Goal: Information Seeking & Learning: Learn about a topic

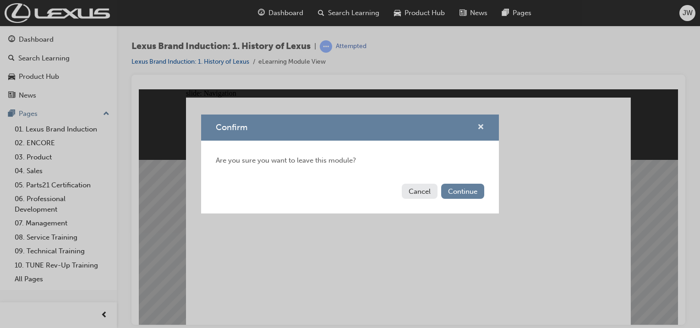
click at [484, 127] on span "cross-icon" at bounding box center [481, 128] width 7 height 8
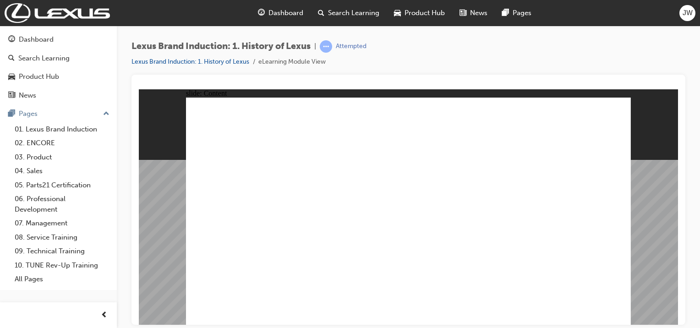
type input "4"
type input "3"
type input "5"
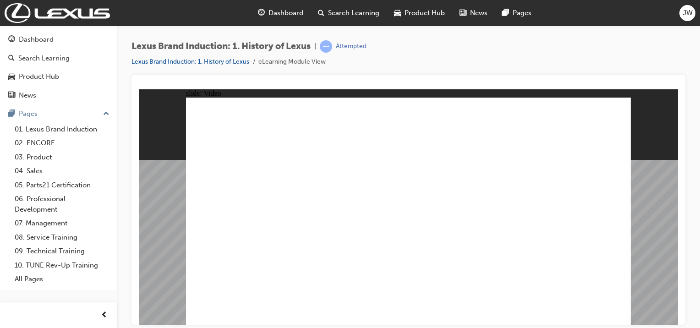
type input "4"
type input "5"
type input "4"
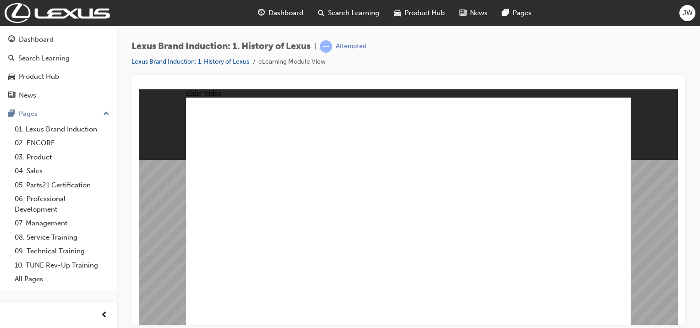
type input "110"
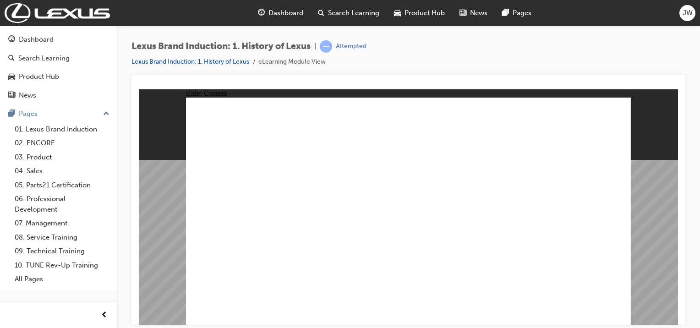
type input "33"
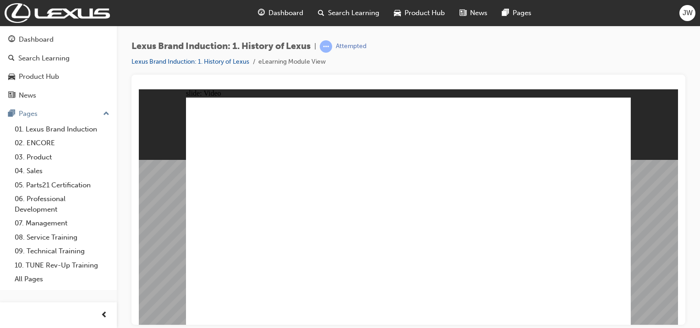
type input "12"
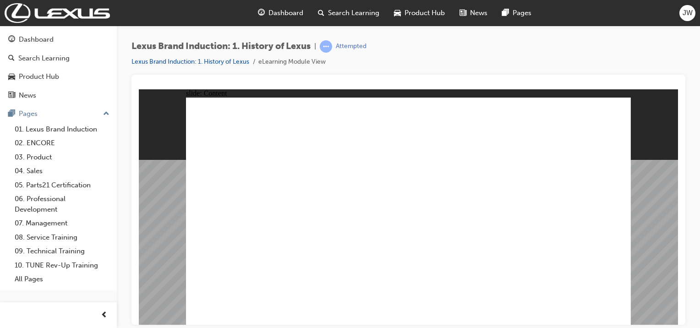
radio input "true"
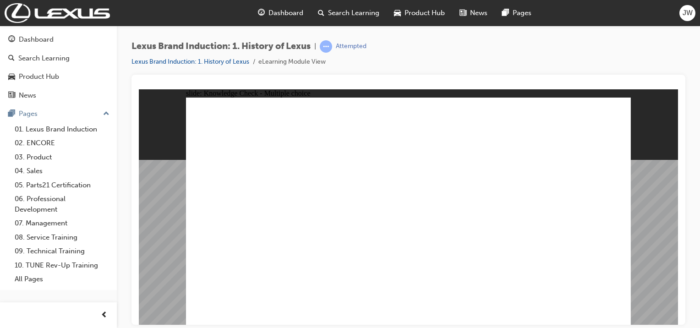
radio input "true"
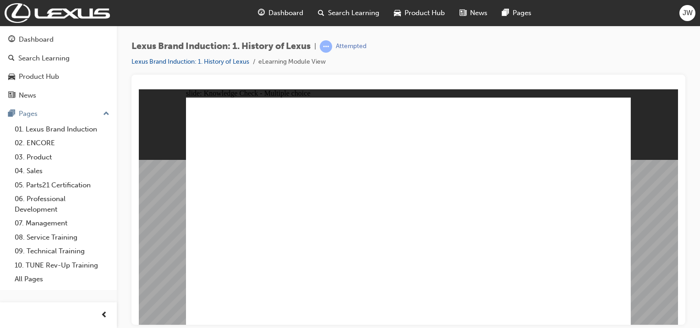
radio input "true"
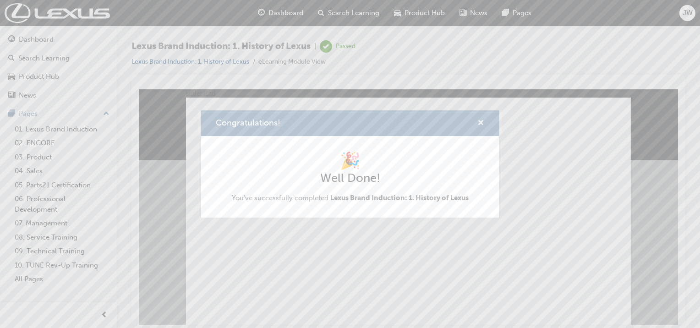
click at [482, 120] on span "cross-icon" at bounding box center [481, 124] width 7 height 8
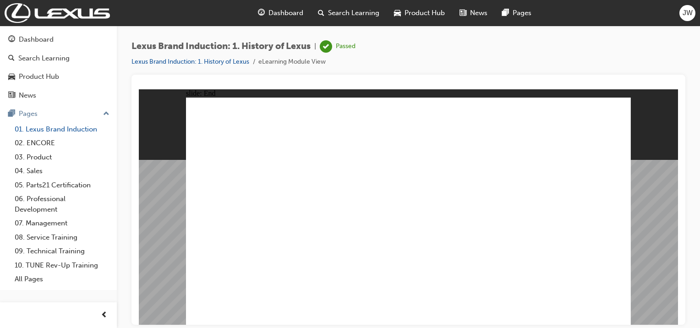
click at [91, 132] on link "01. Lexus Brand Induction" at bounding box center [62, 129] width 102 height 14
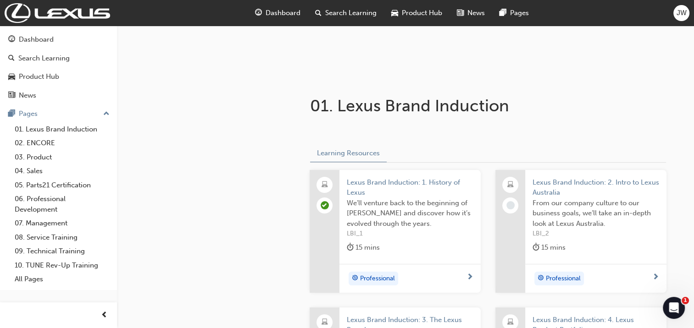
scroll to position [138, 0]
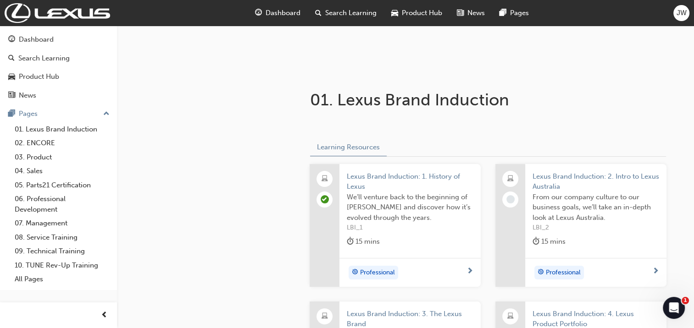
click at [550, 185] on span "Lexus Brand Induction: 2. Intro to Lexus Australia" at bounding box center [595, 181] width 127 height 21
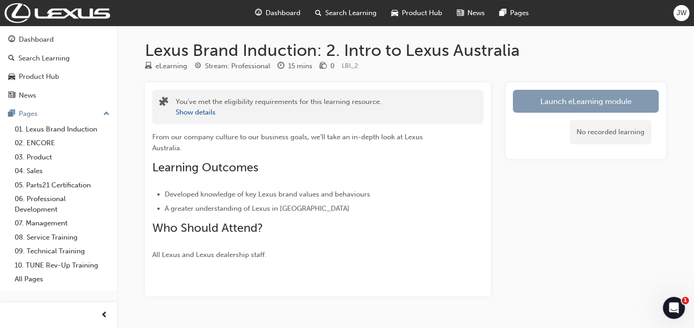
click at [542, 105] on link "Launch eLearning module" at bounding box center [585, 101] width 146 height 23
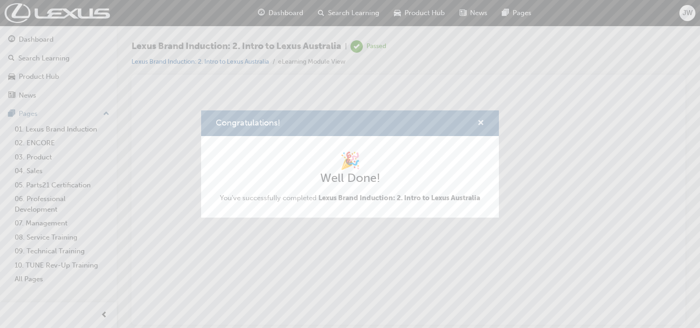
click at [480, 120] on span "cross-icon" at bounding box center [481, 124] width 7 height 8
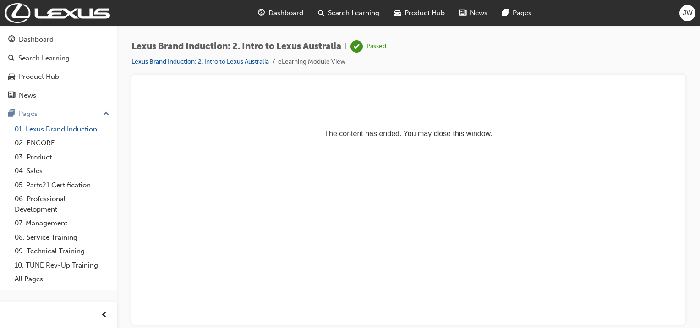
click at [21, 134] on link "01. Lexus Brand Induction" at bounding box center [62, 129] width 102 height 14
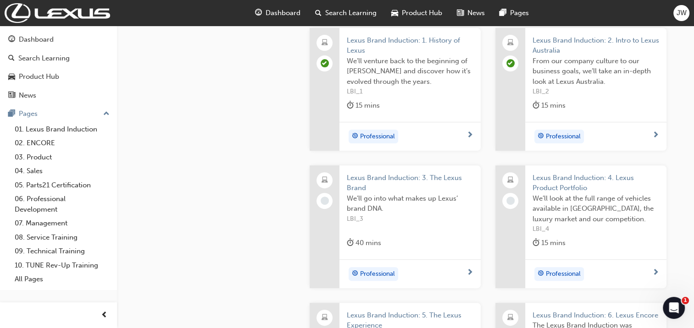
scroll to position [275, 0]
click at [372, 180] on span "Lexus Brand Induction: 3. The Lexus Brand" at bounding box center [410, 181] width 127 height 21
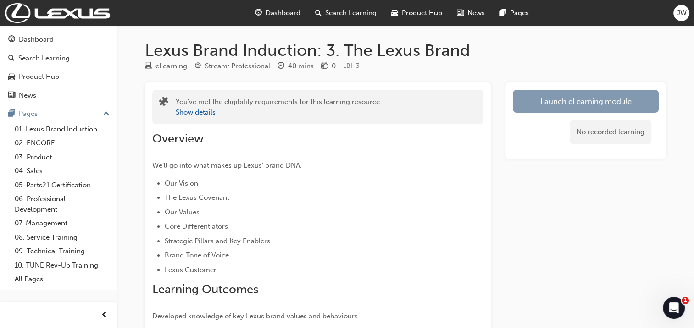
click at [539, 101] on link "Launch eLearning module" at bounding box center [585, 101] width 146 height 23
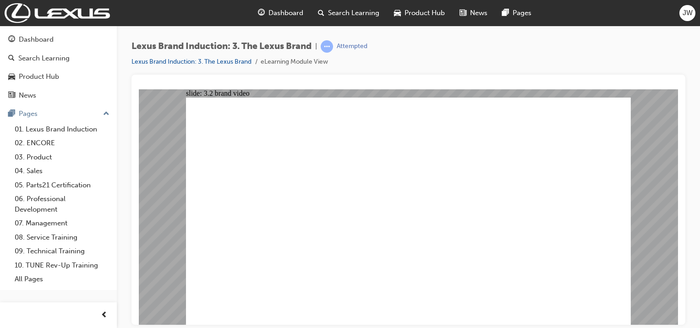
click at [639, 208] on div "slide: 3.2 brand video Rectangle Lexus_LMS-BACK-BUTTON-LIGHT.png BACK BACK Lexu…" at bounding box center [408, 207] width 539 height 236
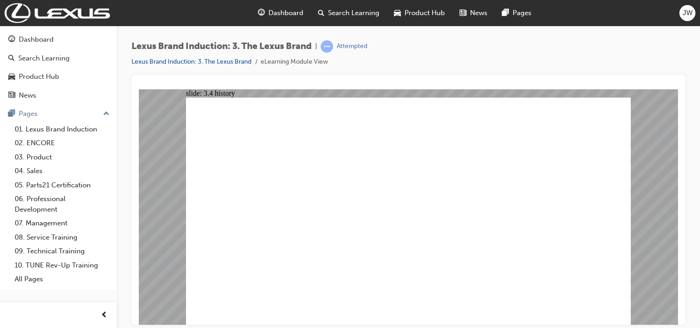
click at [672, 249] on div "slide: 3.4 Scrutiny video Rectangle 1 Rectangle Lexus_LMS-BACK-BUTTON-LIGHT.png…" at bounding box center [408, 207] width 539 height 236
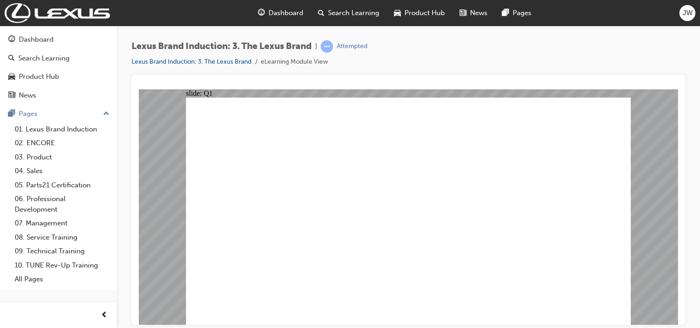
checkbox input "true"
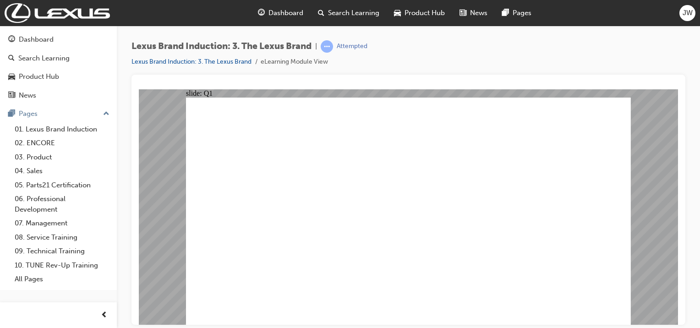
checkbox input "true"
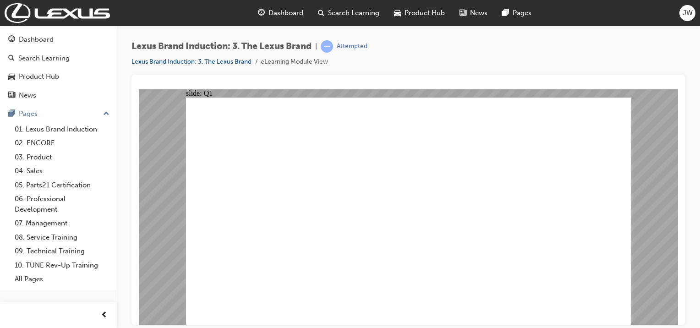
checkbox input "true"
radio input "true"
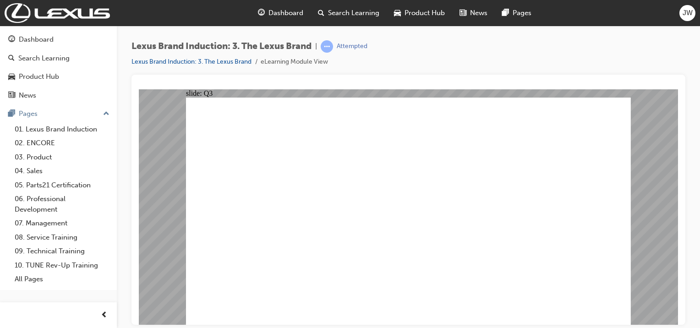
radio input "true"
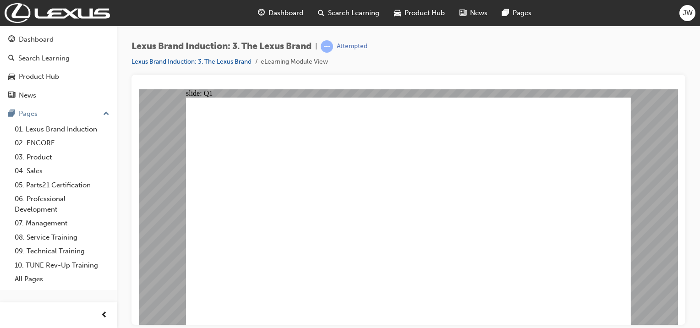
checkbox input "true"
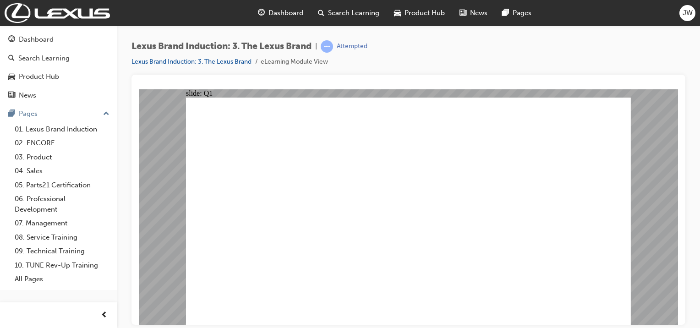
checkbox input "true"
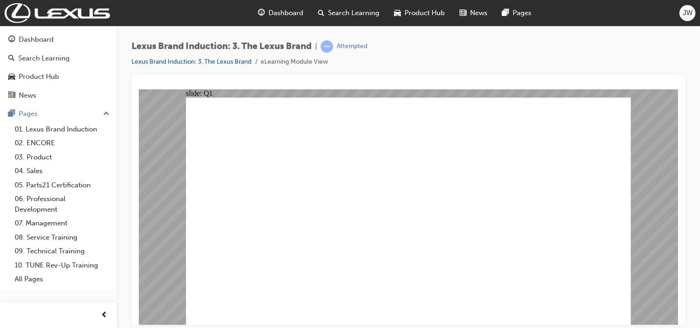
radio input "true"
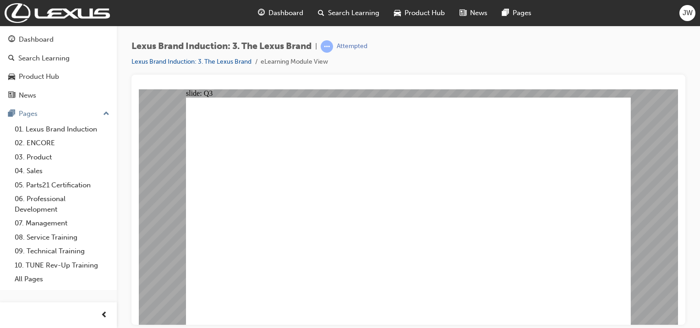
radio input "true"
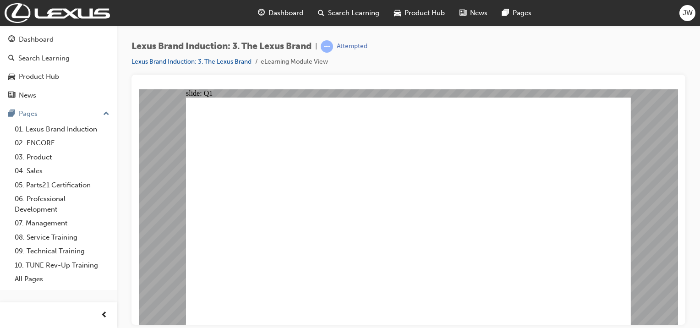
checkbox input "true"
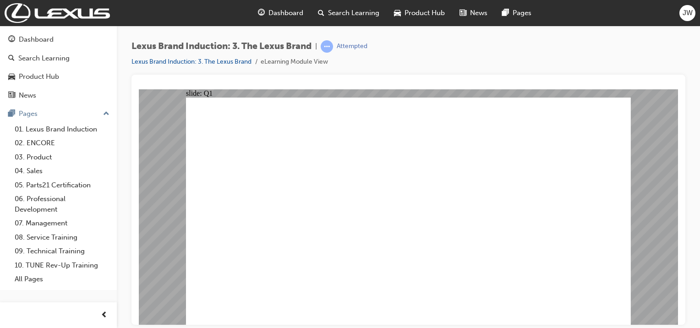
checkbox input "true"
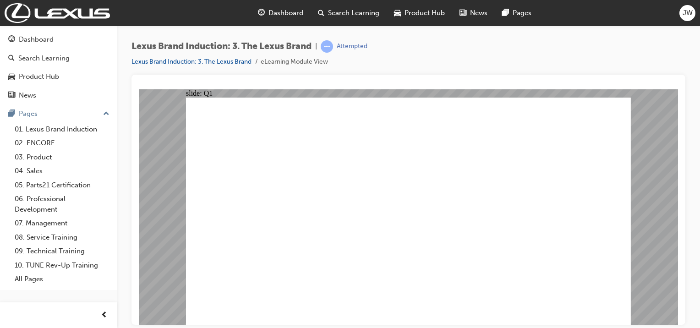
checkbox input "true"
radio input "true"
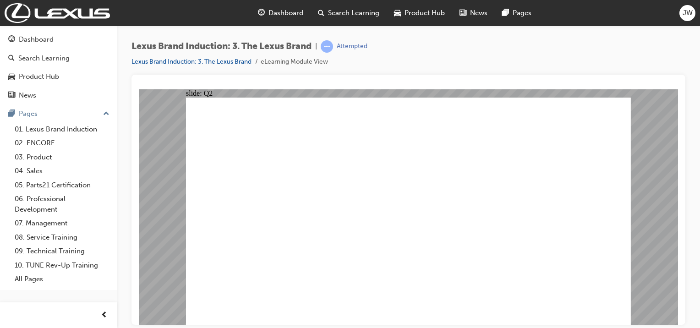
radio input "true"
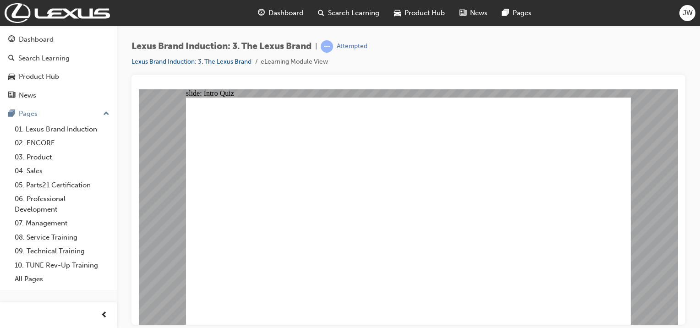
checkbox input "true"
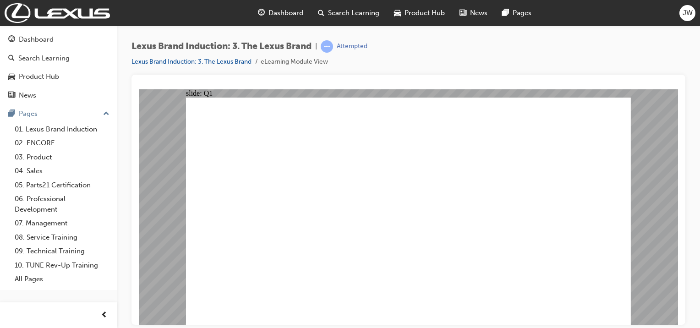
checkbox input "true"
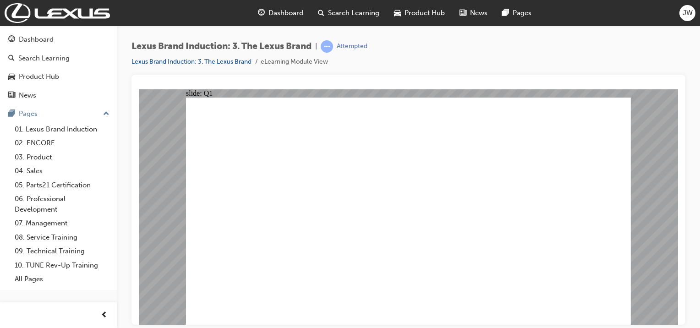
checkbox input "true"
radio input "true"
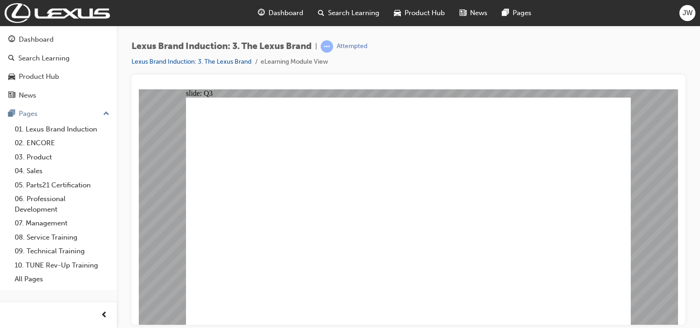
radio input "true"
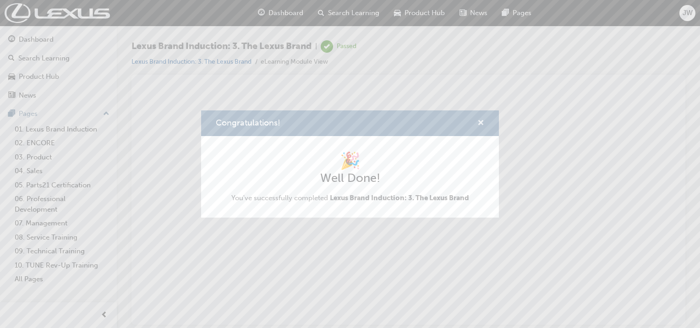
click at [484, 121] on span "cross-icon" at bounding box center [481, 124] width 7 height 8
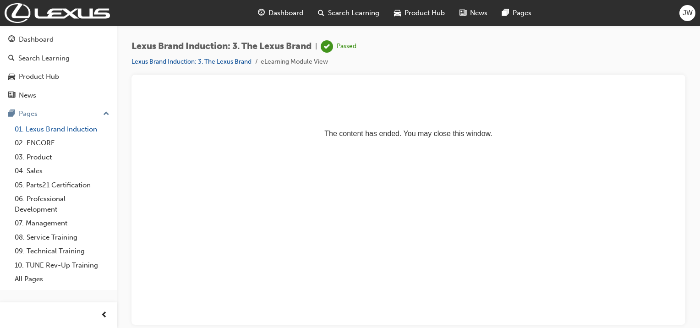
click at [61, 132] on link "01. Lexus Brand Induction" at bounding box center [62, 129] width 102 height 14
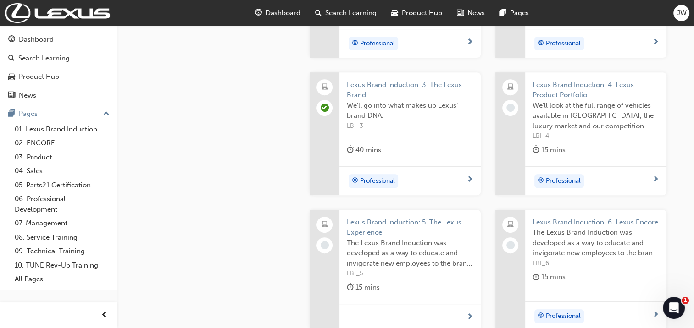
click at [561, 89] on span "Lexus Brand Induction: 4. Lexus Product Portfolio" at bounding box center [595, 90] width 127 height 21
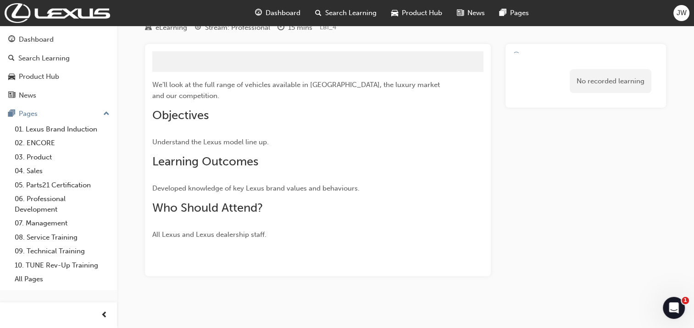
scroll to position [53, 0]
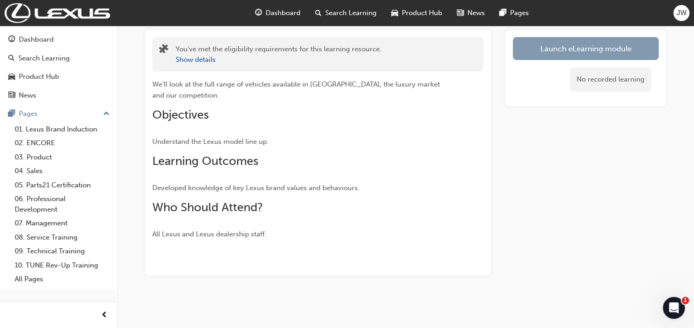
click at [556, 49] on link "Launch eLearning module" at bounding box center [585, 48] width 146 height 23
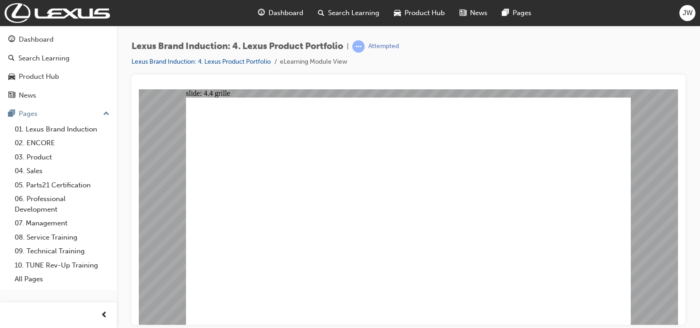
click at [658, 253] on div "slide: 4.4 grille Rectangle 2 Rectangle 1 Rectangle Lexus_LMS-BACK-BUTTON-LIGHT…" at bounding box center [408, 207] width 539 height 236
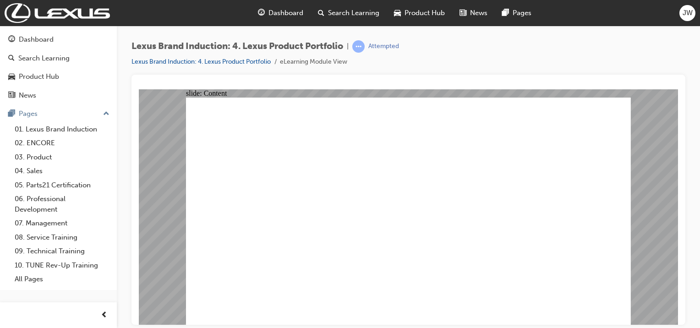
drag, startPoint x: 583, startPoint y: 307, endPoint x: 585, endPoint y: 322, distance: 15.8
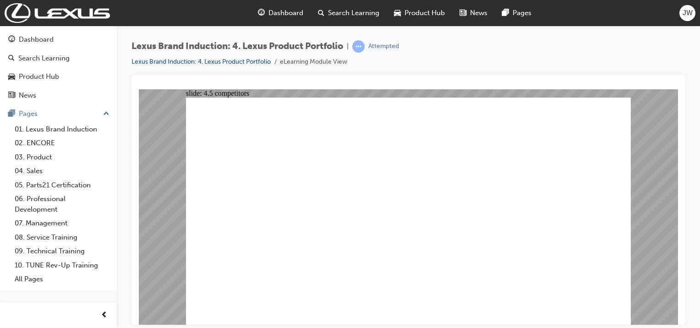
drag, startPoint x: 551, startPoint y: 192, endPoint x: 367, endPoint y: 252, distance: 193.8
drag, startPoint x: 370, startPoint y: 180, endPoint x: 469, endPoint y: 237, distance: 114.4
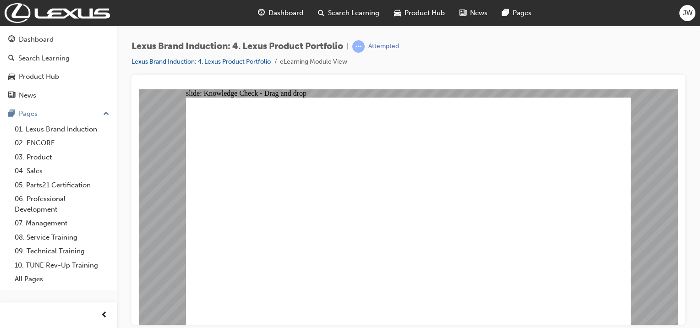
drag, startPoint x: 472, startPoint y: 188, endPoint x: 566, endPoint y: 245, distance: 110.4
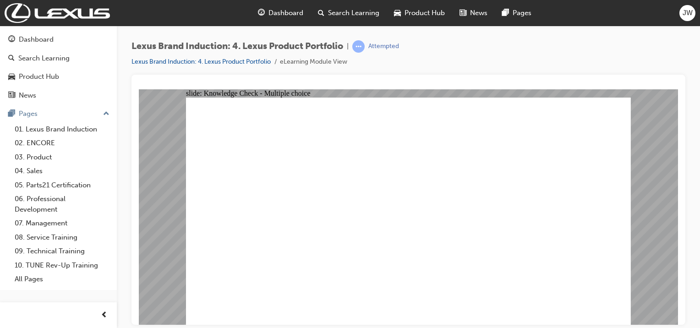
radio input "true"
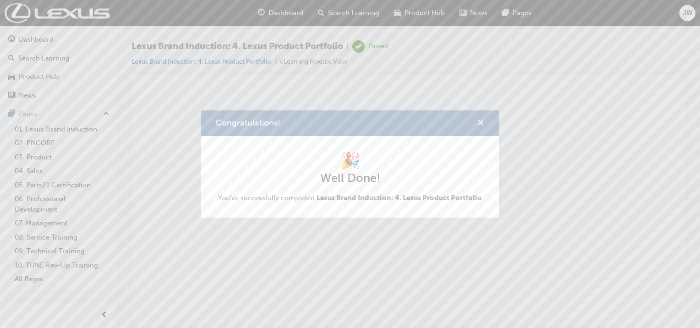
click at [484, 120] on span "cross-icon" at bounding box center [481, 124] width 7 height 8
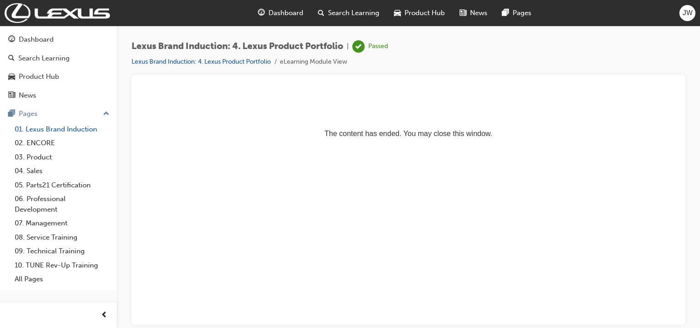
click at [73, 130] on link "01. Lexus Brand Induction" at bounding box center [62, 129] width 102 height 14
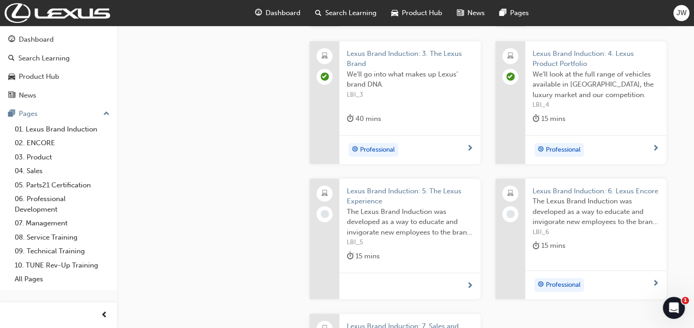
scroll to position [413, 0]
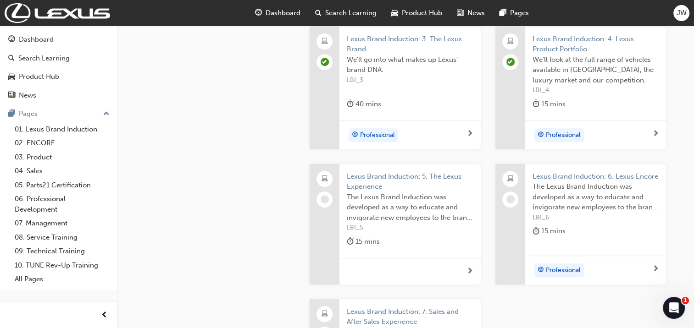
click at [413, 176] on span "Lexus Brand Induction: 5. The Lexus Experience" at bounding box center [410, 181] width 127 height 21
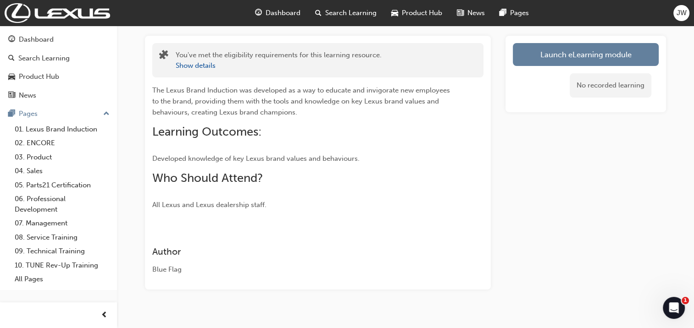
scroll to position [61, 0]
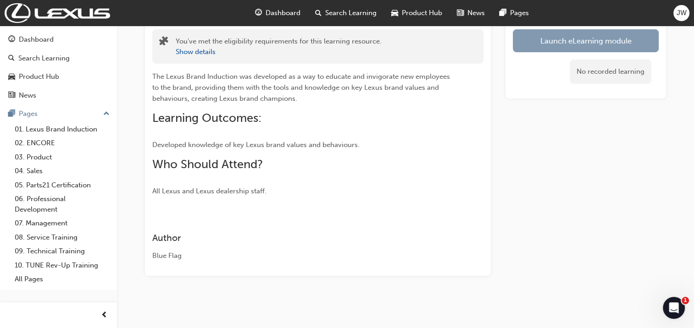
click at [571, 40] on link "Launch eLearning module" at bounding box center [585, 40] width 146 height 23
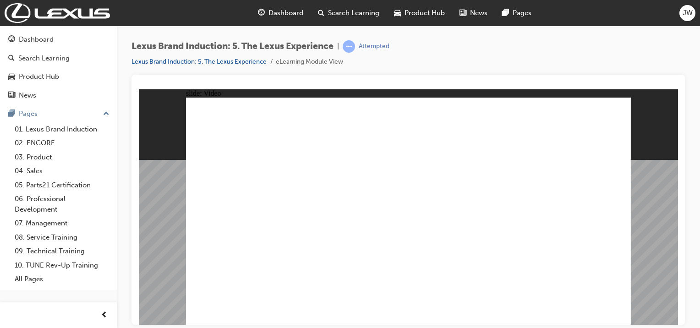
type input "38"
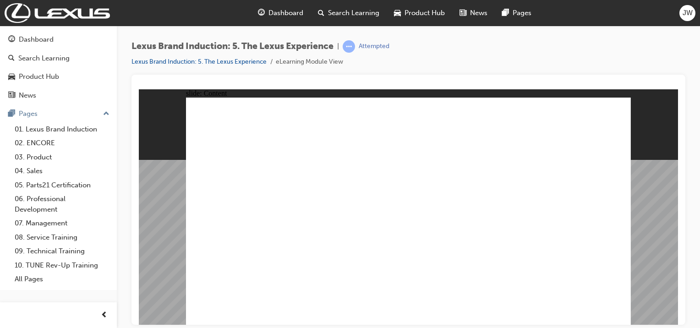
type input "24"
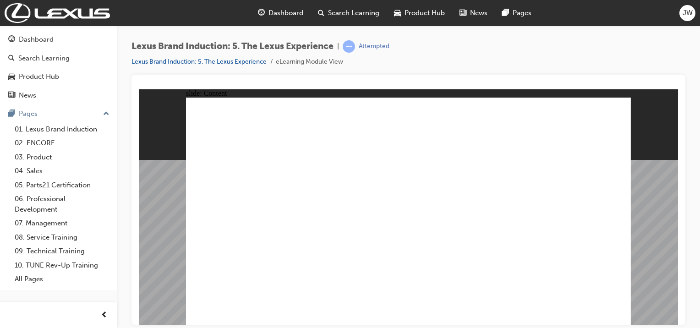
type input "2"
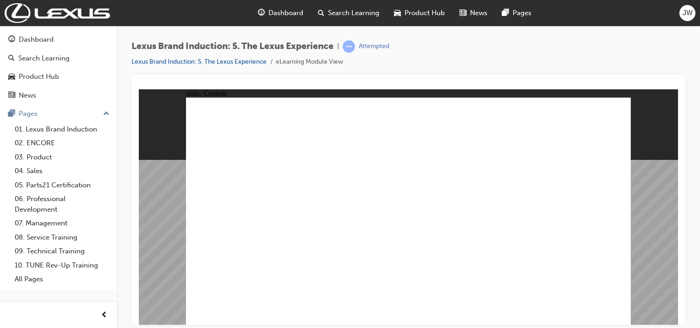
type input "28"
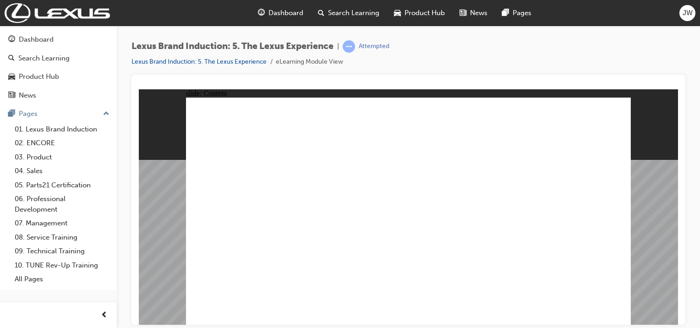
drag, startPoint x: 452, startPoint y: 195, endPoint x: 506, endPoint y: 254, distance: 79.8
checkbox input "true"
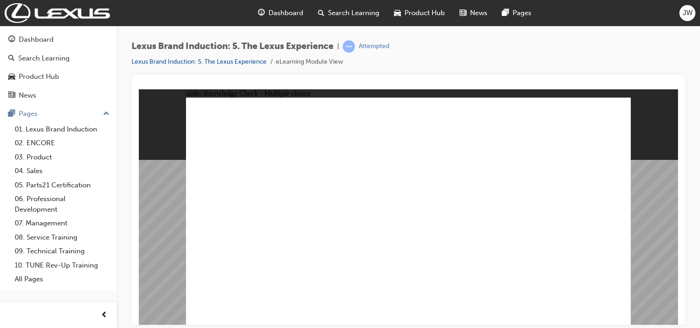
checkbox input "true"
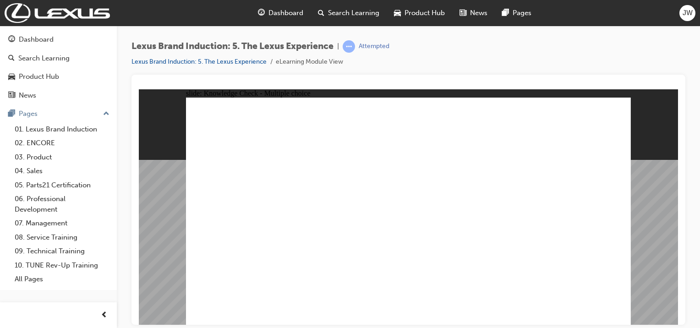
checkbox input "true"
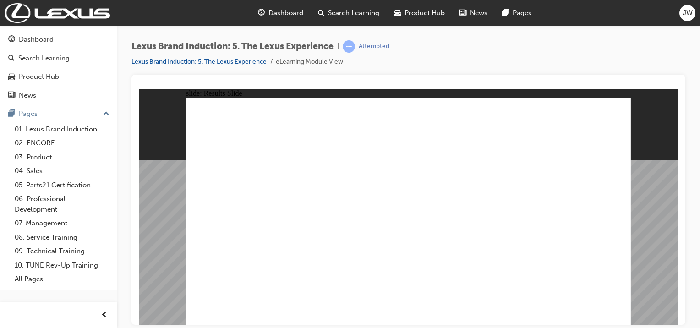
drag, startPoint x: 205, startPoint y: 99, endPoint x: 209, endPoint y: 101, distance: 5.1
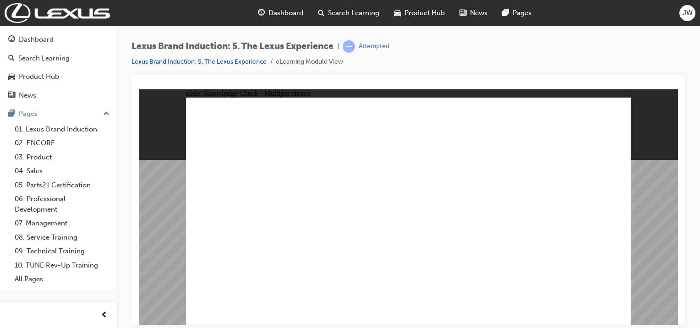
drag, startPoint x: 370, startPoint y: 172, endPoint x: 422, endPoint y: 229, distance: 76.6
drag, startPoint x: 440, startPoint y: 190, endPoint x: 490, endPoint y: 247, distance: 74.7
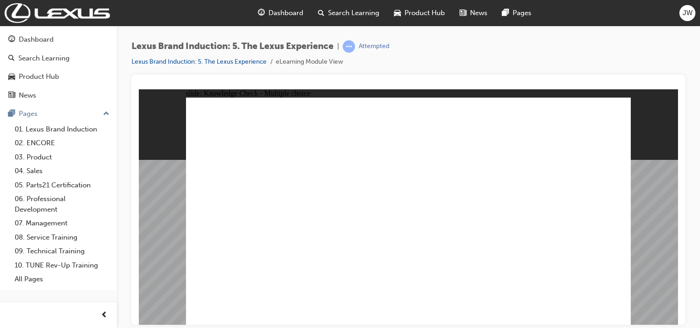
type input "0"
type input "1"
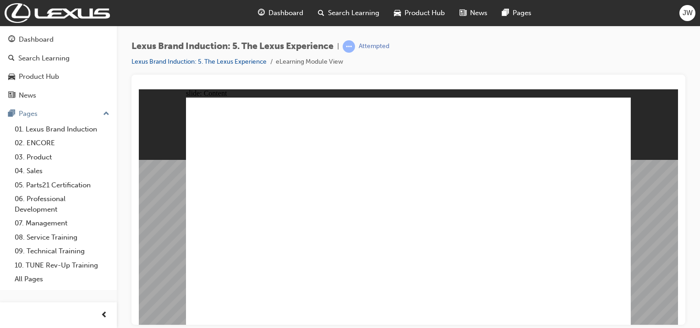
drag, startPoint x: 583, startPoint y: 308, endPoint x: 587, endPoint y: 302, distance: 7.8
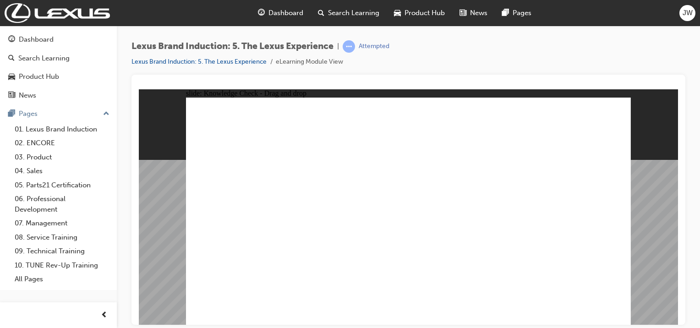
drag, startPoint x: 385, startPoint y: 198, endPoint x: 441, endPoint y: 254, distance: 80.1
drag, startPoint x: 496, startPoint y: 208, endPoint x: 388, endPoint y: 259, distance: 120.2
drag, startPoint x: 467, startPoint y: 233, endPoint x: 505, endPoint y: 263, distance: 48.7
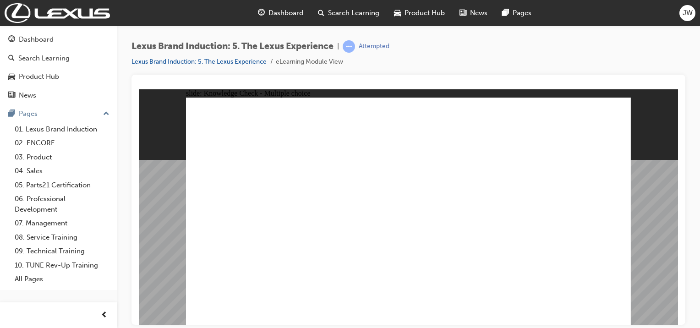
checkbox input "true"
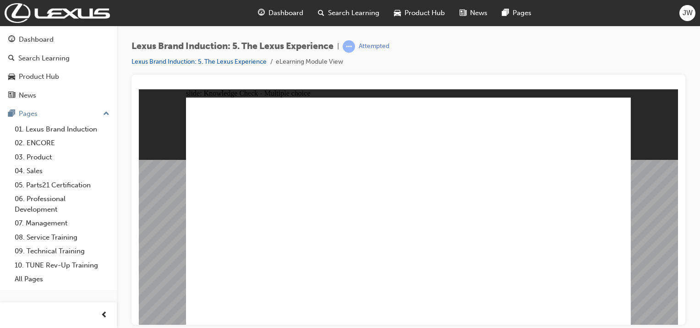
checkbox input "true"
checkbox input "false"
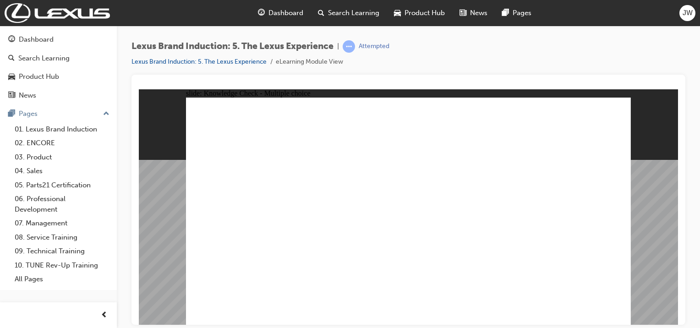
checkbox input "false"
checkbox input "true"
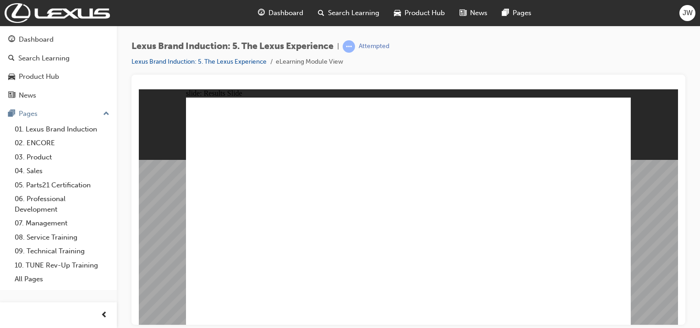
drag, startPoint x: 386, startPoint y: 164, endPoint x: 452, endPoint y: 223, distance: 88.3
drag, startPoint x: 502, startPoint y: 186, endPoint x: 385, endPoint y: 236, distance: 127.5
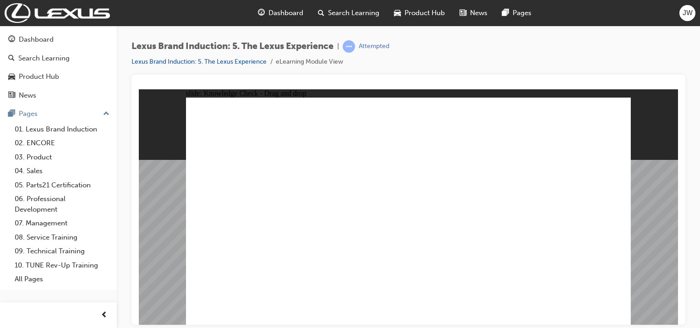
checkbox input "true"
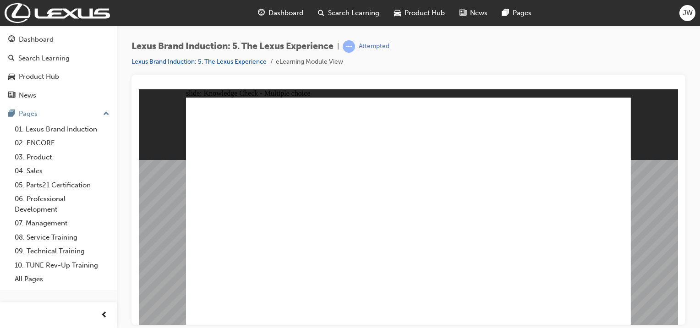
checkbox input "true"
drag, startPoint x: 555, startPoint y: 190, endPoint x: 564, endPoint y: 229, distance: 39.6
checkbox input "true"
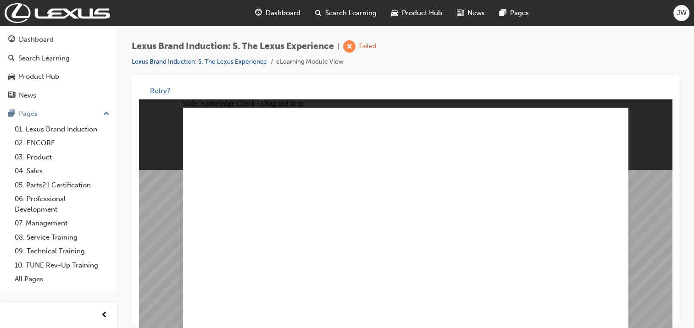
drag, startPoint x: 424, startPoint y: 181, endPoint x: 501, endPoint y: 244, distance: 99.7
drag, startPoint x: 504, startPoint y: 193, endPoint x: 380, endPoint y: 252, distance: 137.0
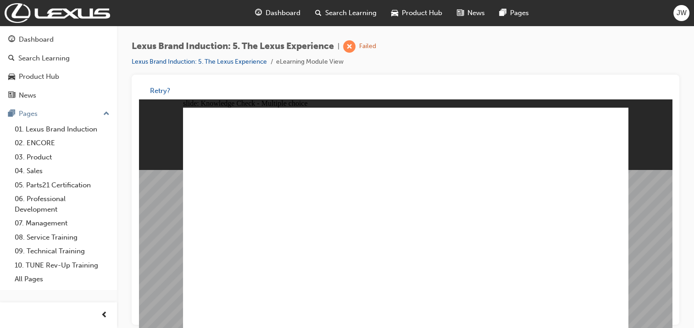
checkbox input "true"
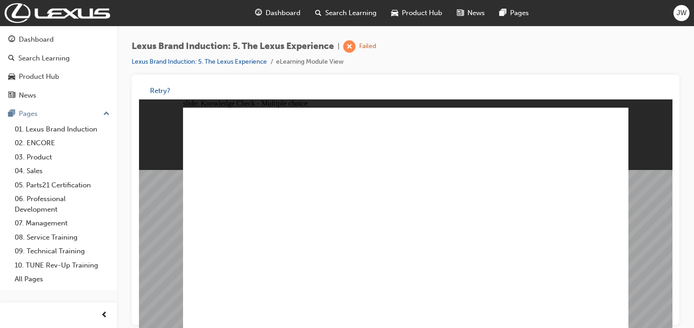
checkbox input "true"
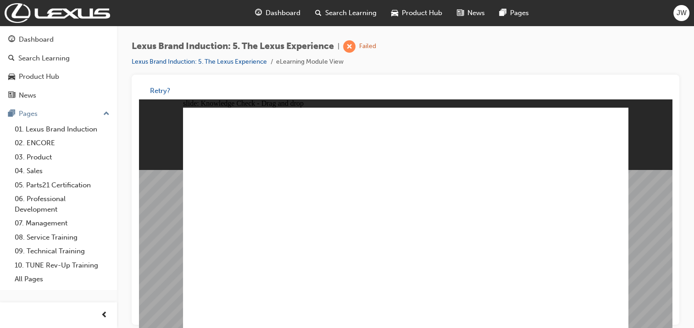
drag, startPoint x: 381, startPoint y: 187, endPoint x: 440, endPoint y: 246, distance: 83.6
drag, startPoint x: 459, startPoint y: 209, endPoint x: 379, endPoint y: 255, distance: 92.0
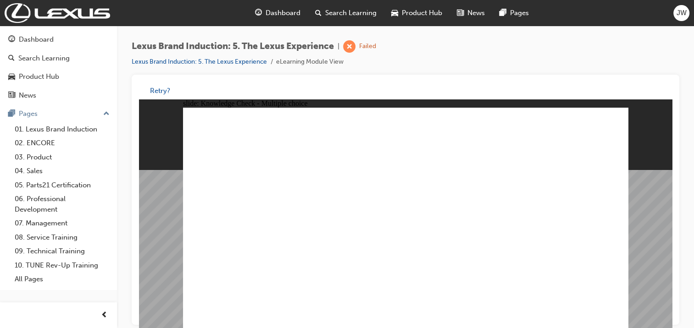
checkbox input "true"
drag, startPoint x: 401, startPoint y: 249, endPoint x: 409, endPoint y: 244, distance: 9.4
checkbox input "true"
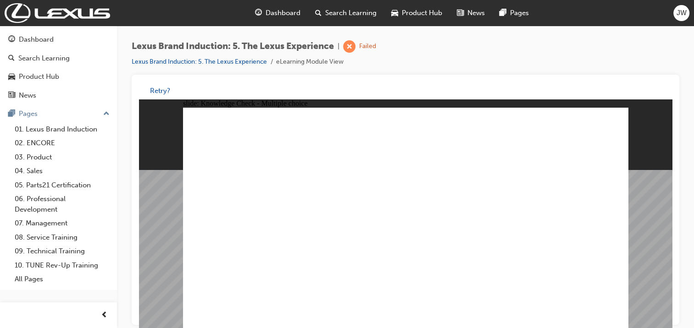
checkbox input "true"
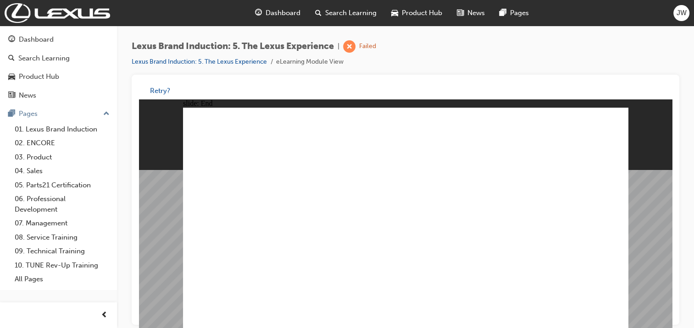
click at [78, 130] on link "01. Lexus Brand Induction" at bounding box center [62, 129] width 102 height 14
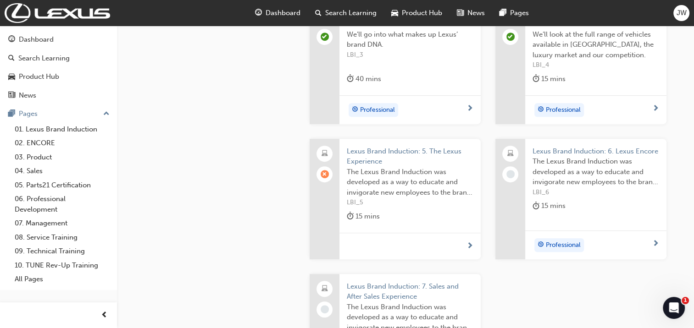
scroll to position [458, 0]
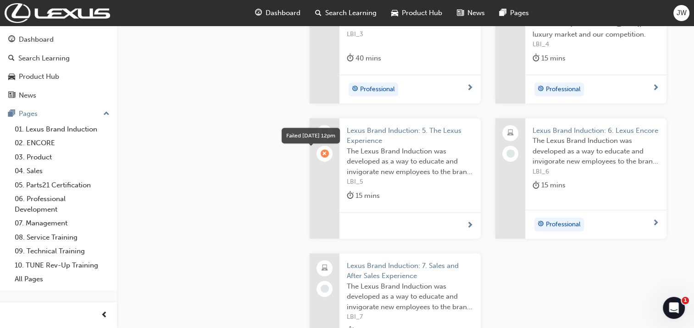
click at [327, 152] on span "learningRecordVerb_FAIL-icon" at bounding box center [324, 153] width 8 height 8
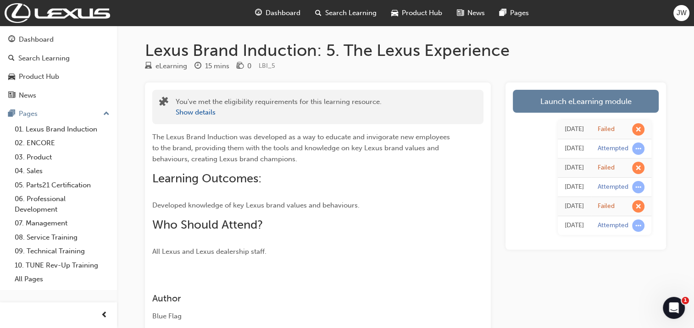
click at [630, 226] on div "Attempted" at bounding box center [620, 226] width 47 height 12
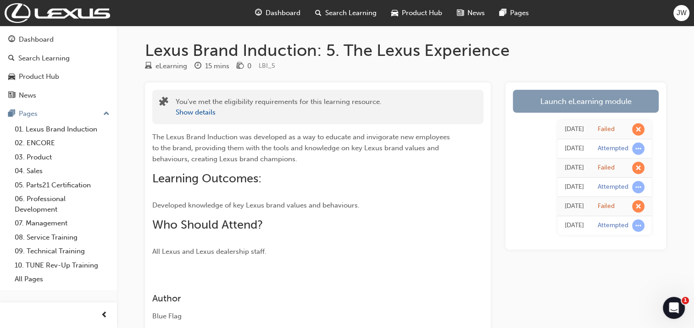
click at [593, 108] on link "Launch eLearning module" at bounding box center [585, 101] width 146 height 23
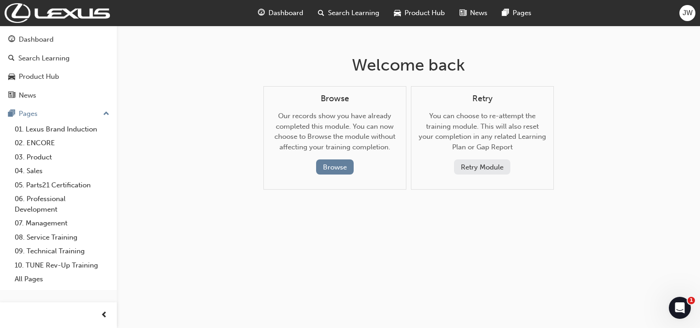
click at [460, 171] on button "Retry Module" at bounding box center [482, 167] width 56 height 15
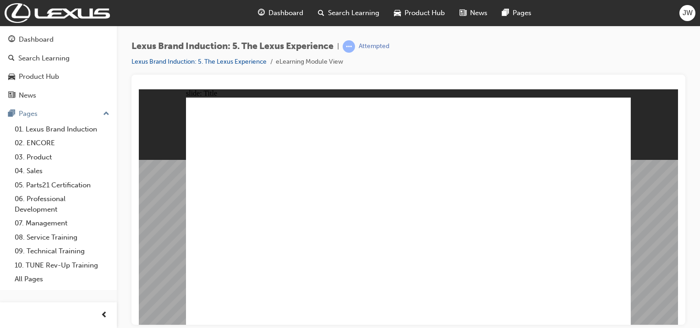
drag, startPoint x: 575, startPoint y: 306, endPoint x: 339, endPoint y: 174, distance: 270.7
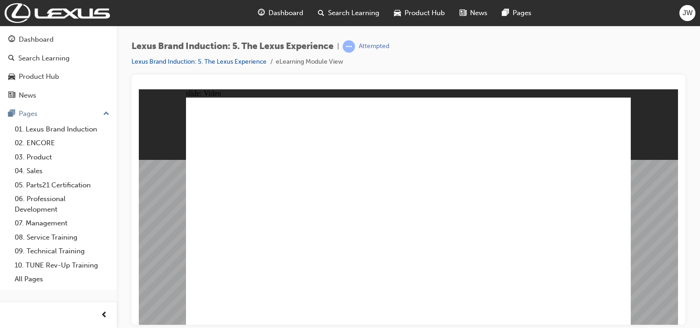
type input "4"
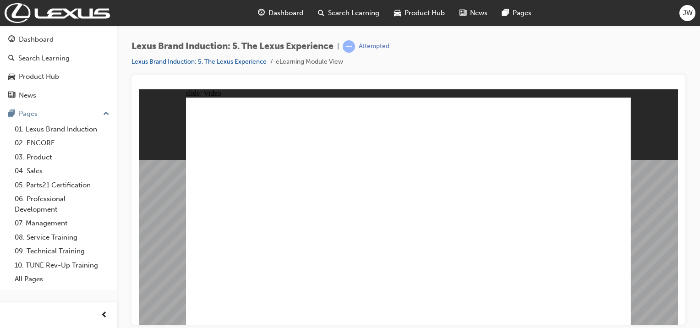
type input "7"
type input "12"
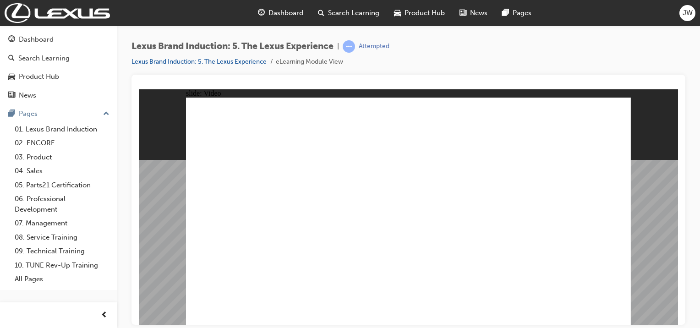
type input "4"
type input "13"
type input "3"
type input "13"
type input "3"
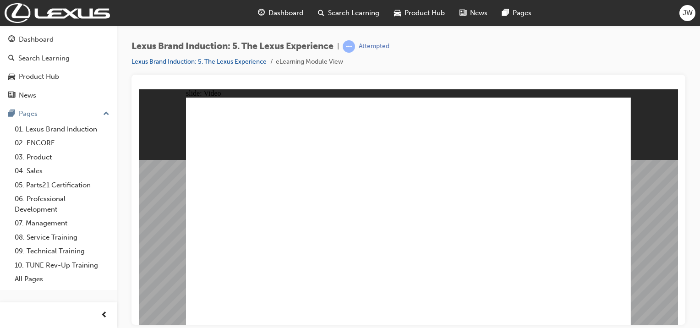
drag, startPoint x: 516, startPoint y: 275, endPoint x: 550, endPoint y: 275, distance: 33.5
type input "38"
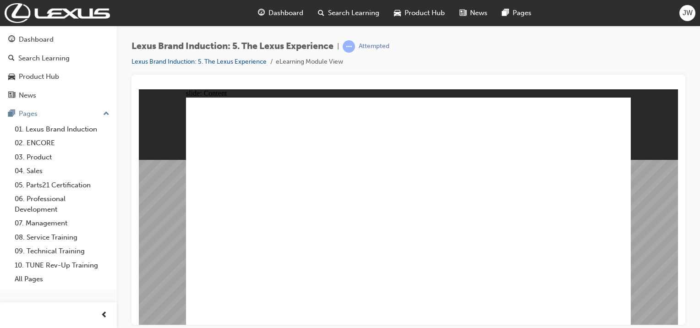
type input "1"
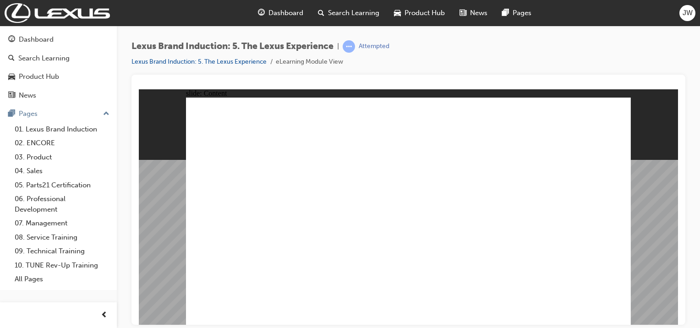
type input "0"
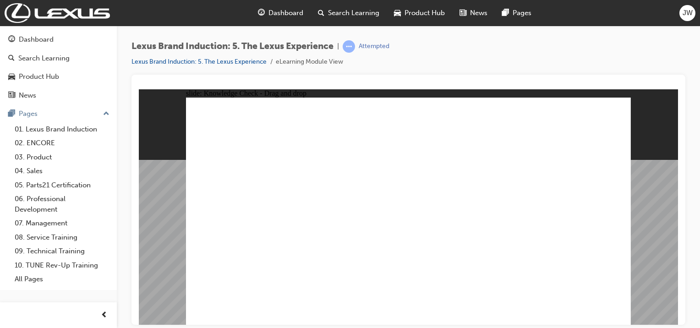
drag, startPoint x: 398, startPoint y: 198, endPoint x: 441, endPoint y: 252, distance: 69.2
checkbox input "true"
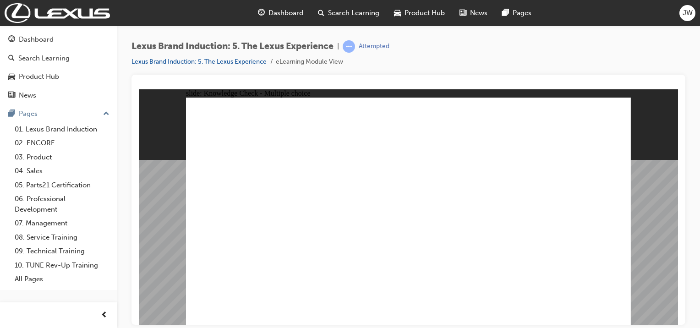
checkbox input "true"
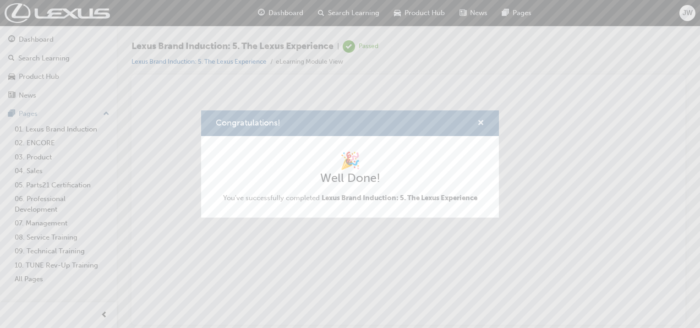
click at [481, 121] on span "cross-icon" at bounding box center [481, 124] width 7 height 8
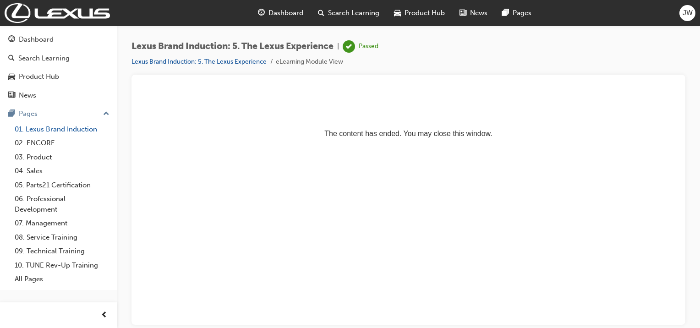
click at [71, 124] on link "01. Lexus Brand Induction" at bounding box center [62, 129] width 102 height 14
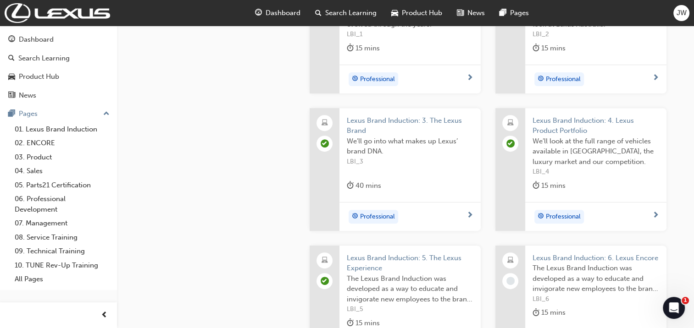
scroll to position [458, 0]
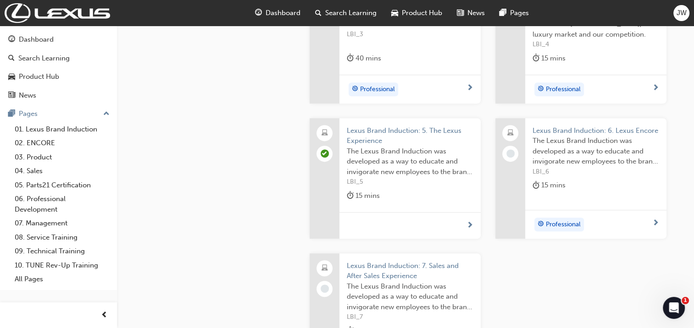
click at [556, 128] on span "Lexus Brand Induction: 6. Lexus Encore" at bounding box center [595, 131] width 127 height 11
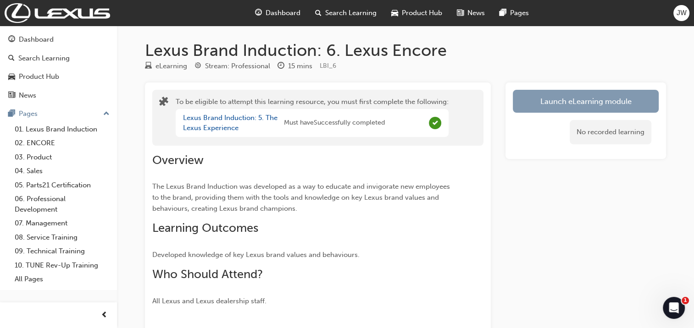
click at [554, 106] on button "Launch eLearning module" at bounding box center [585, 101] width 146 height 23
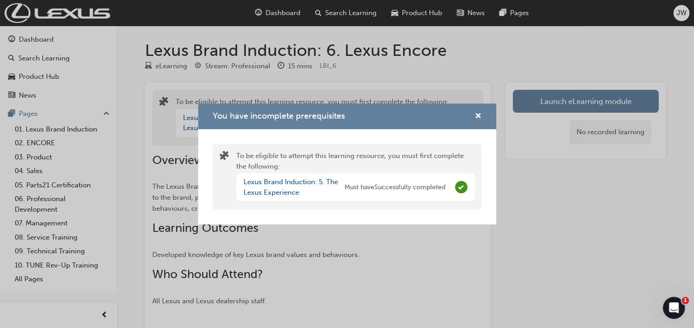
click at [417, 186] on span "Must have Successfully completed" at bounding box center [394, 187] width 101 height 11
click at [476, 120] on span "cross-icon" at bounding box center [477, 117] width 7 height 8
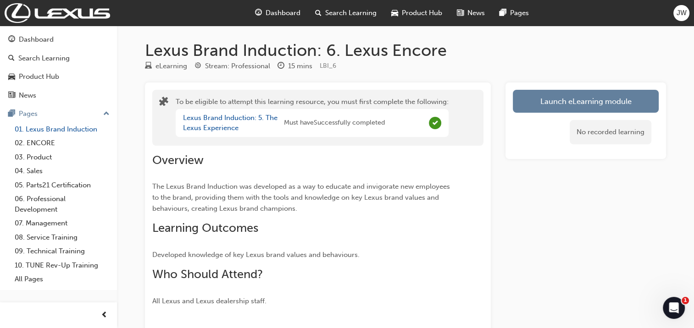
click at [88, 131] on link "01. Lexus Brand Induction" at bounding box center [62, 129] width 102 height 14
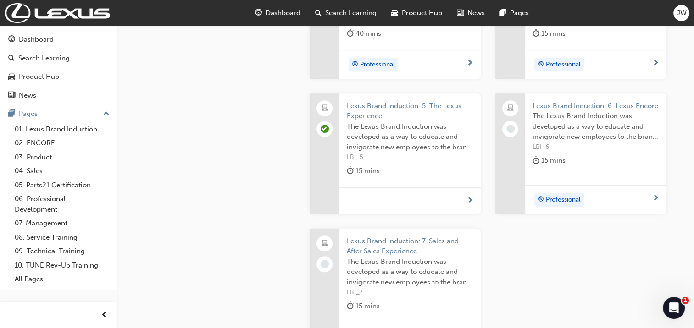
scroll to position [504, 0]
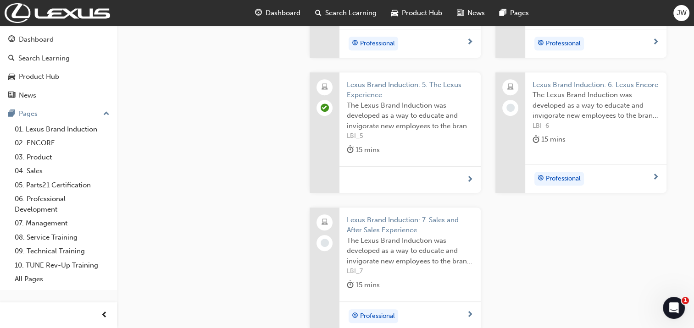
click at [541, 83] on span "Lexus Brand Induction: 6. Lexus Encore" at bounding box center [595, 85] width 127 height 11
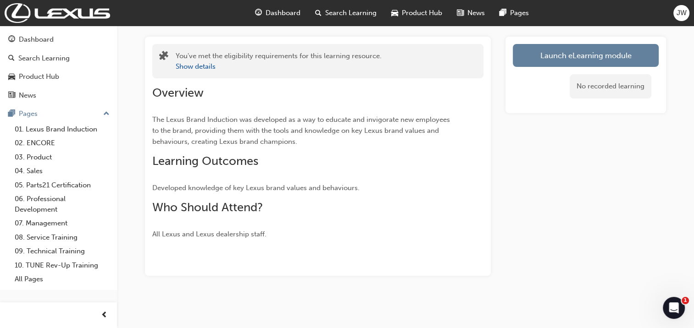
scroll to position [46, 0]
click at [539, 57] on button "Launch eLearning module" at bounding box center [585, 55] width 146 height 23
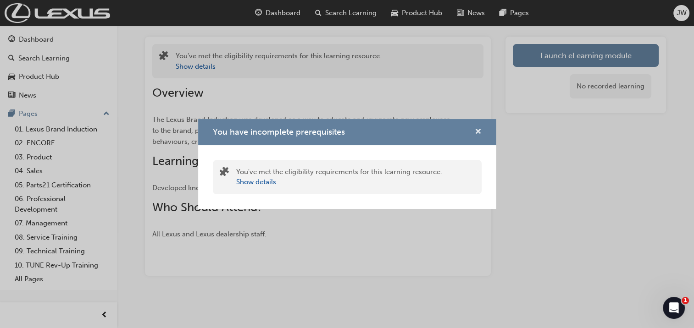
click at [477, 135] on span "cross-icon" at bounding box center [477, 132] width 7 height 8
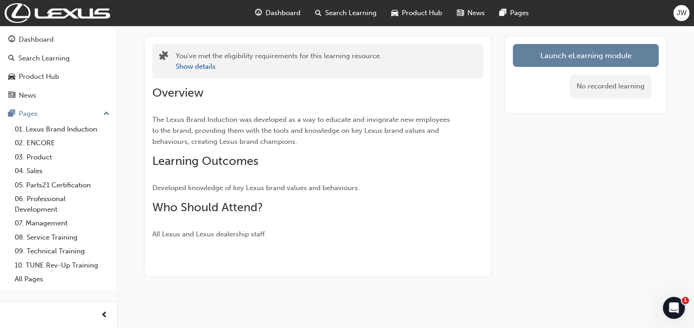
click at [518, 67] on div "No recorded learning" at bounding box center [585, 86] width 146 height 39
click at [520, 64] on button "Launch eLearning module" at bounding box center [585, 55] width 146 height 23
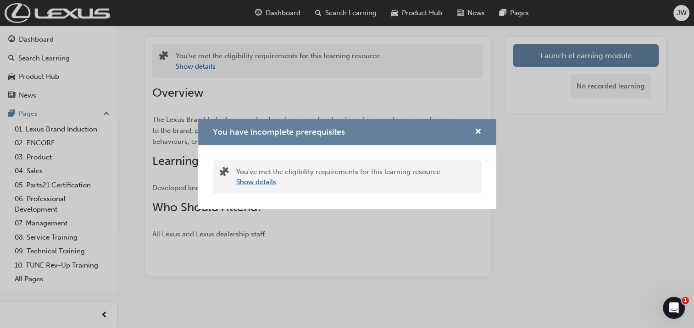
click at [264, 186] on button "Show details" at bounding box center [256, 182] width 40 height 11
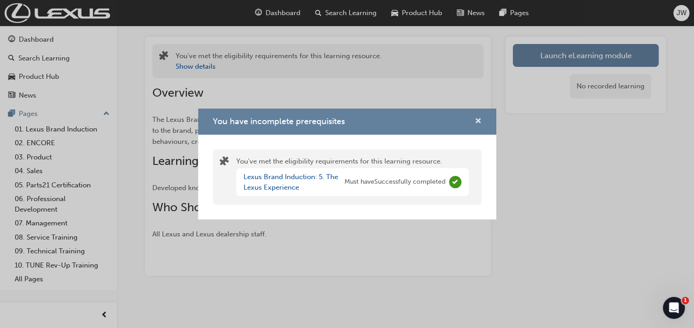
click at [475, 123] on span "cross-icon" at bounding box center [477, 122] width 7 height 8
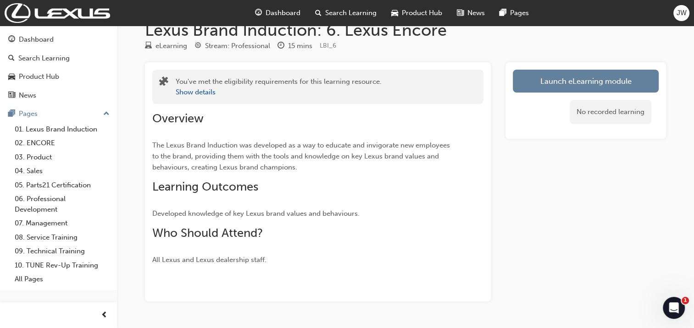
scroll to position [0, 0]
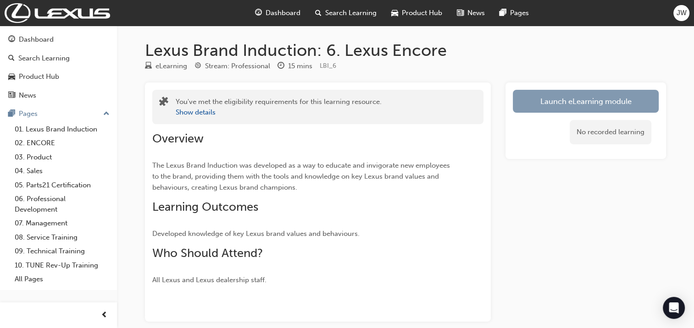
click at [552, 98] on link "Launch eLearning module" at bounding box center [585, 101] width 146 height 23
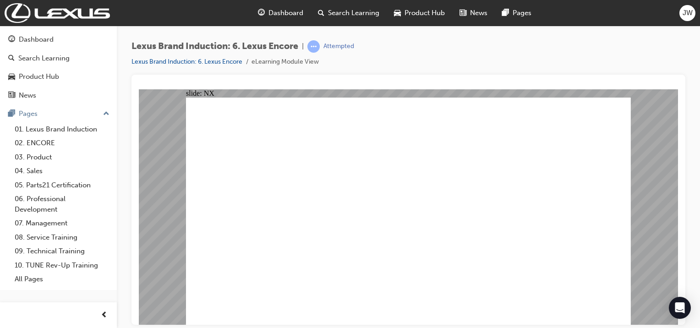
drag, startPoint x: 372, startPoint y: 193, endPoint x: 559, endPoint y: 254, distance: 196.3
drag, startPoint x: 566, startPoint y: 201, endPoint x: 451, endPoint y: 263, distance: 131.3
drag, startPoint x: 453, startPoint y: 203, endPoint x: 513, endPoint y: 256, distance: 80.2
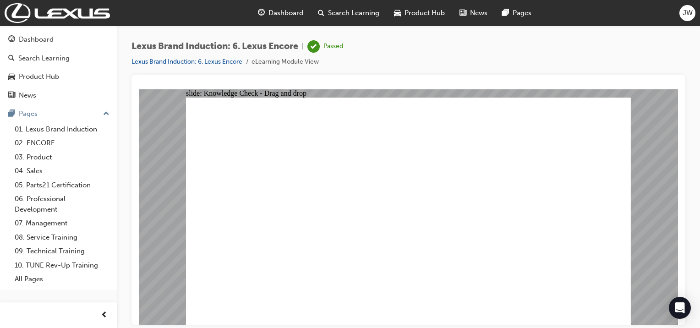
drag, startPoint x: 500, startPoint y: 203, endPoint x: 378, endPoint y: 252, distance: 131.0
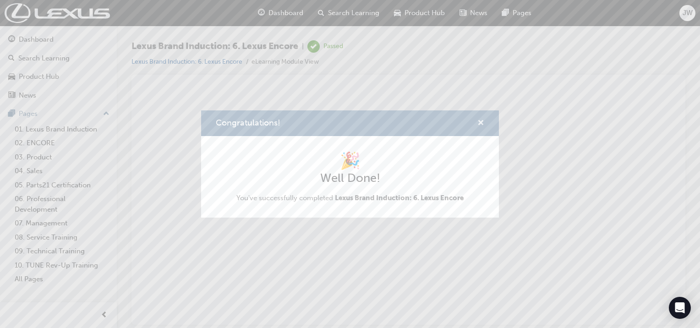
drag, startPoint x: 482, startPoint y: 125, endPoint x: 343, endPoint y: 36, distance: 164.7
click at [482, 125] on span "cross-icon" at bounding box center [481, 124] width 7 height 8
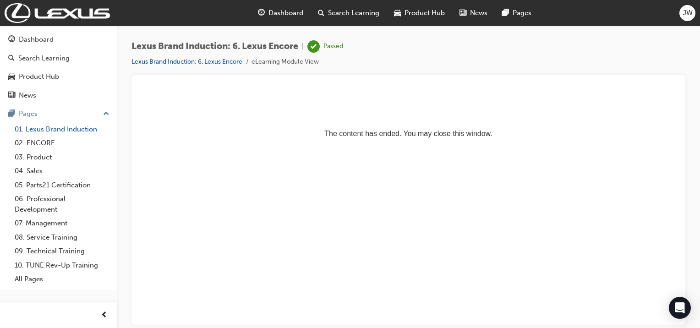
click at [61, 130] on link "01. Lexus Brand Induction" at bounding box center [62, 129] width 102 height 14
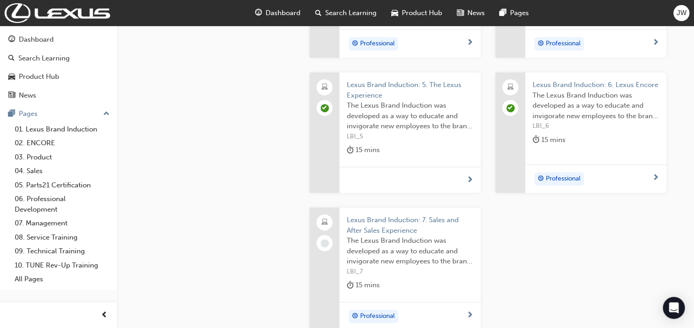
click at [381, 221] on span "Lexus Brand Induction: 7. Sales and After Sales Experience" at bounding box center [410, 225] width 127 height 21
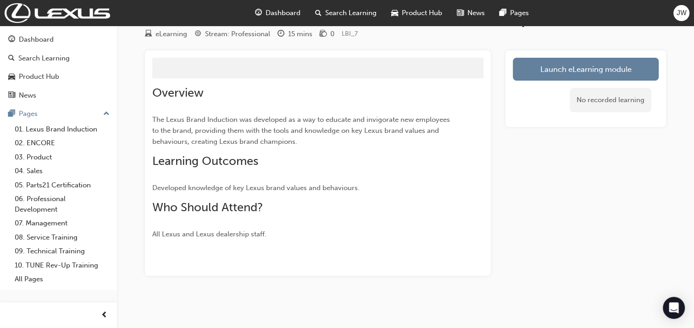
scroll to position [46, 0]
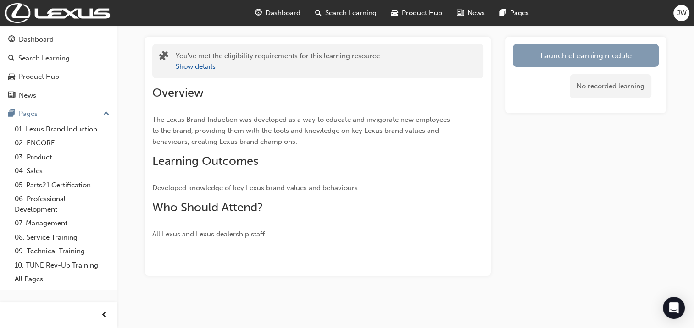
click at [557, 48] on link "Launch eLearning module" at bounding box center [585, 55] width 146 height 23
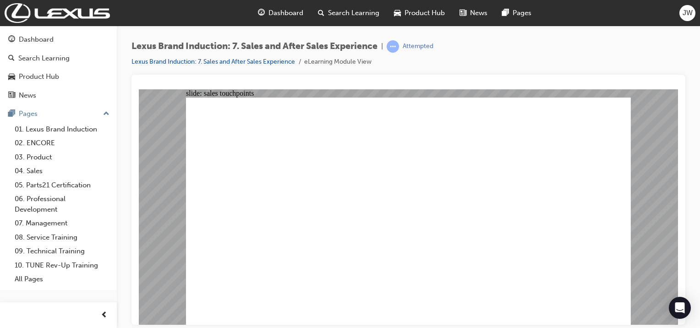
drag, startPoint x: 415, startPoint y: 173, endPoint x: 450, endPoint y: 172, distance: 34.8
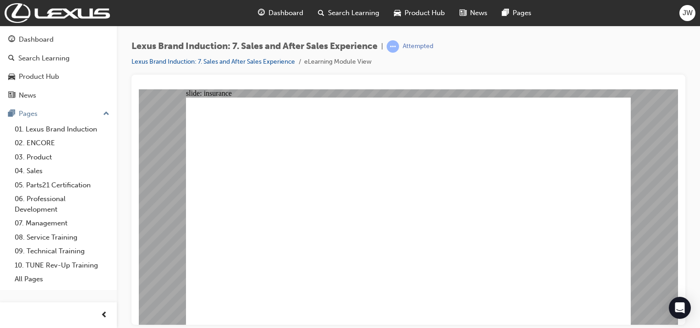
click at [139, 89] on image at bounding box center [139, 89] width 0 height 0
radio input "false"
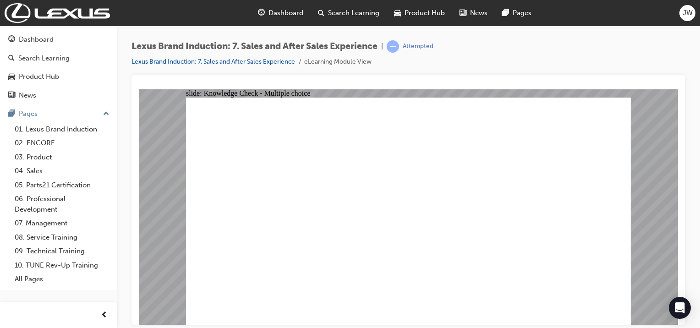
radio input "true"
click at [139, 89] on image at bounding box center [139, 89] width 0 height 0
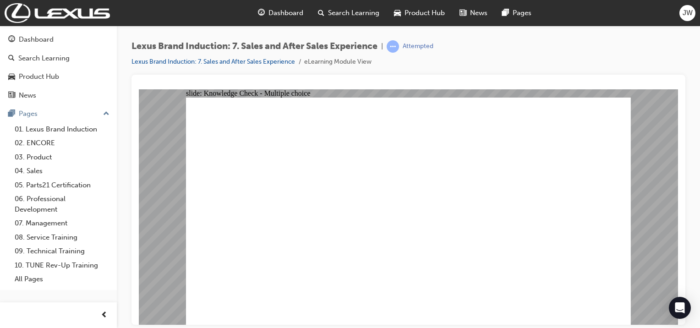
radio input "true"
click at [139, 89] on image at bounding box center [139, 89] width 0 height 0
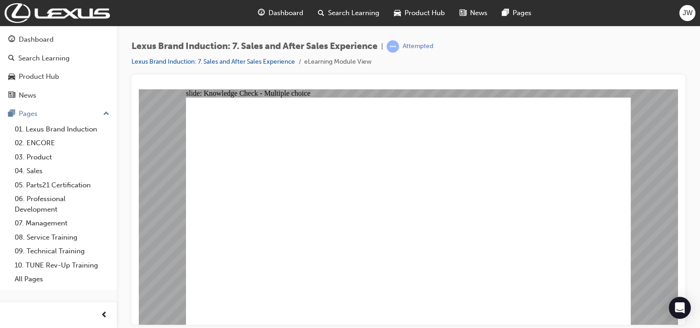
radio input "true"
click at [139, 89] on image at bounding box center [139, 89] width 0 height 0
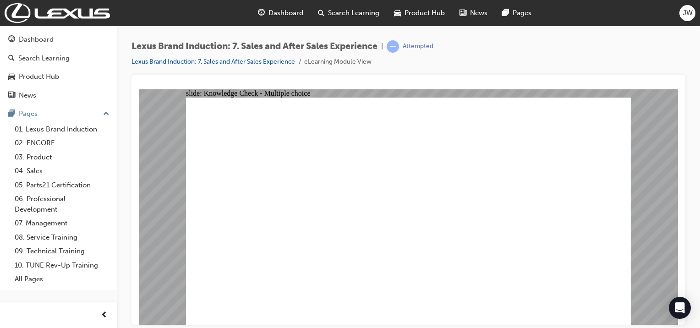
radio input "true"
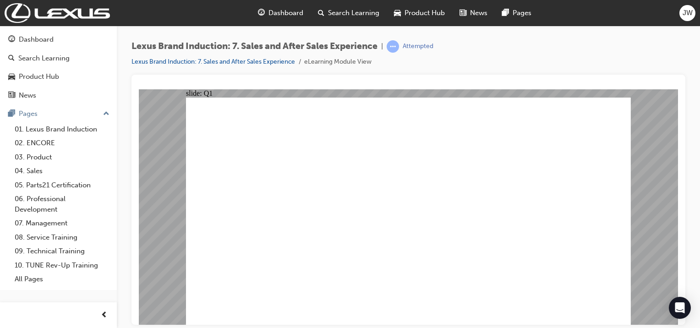
checkbox input "true"
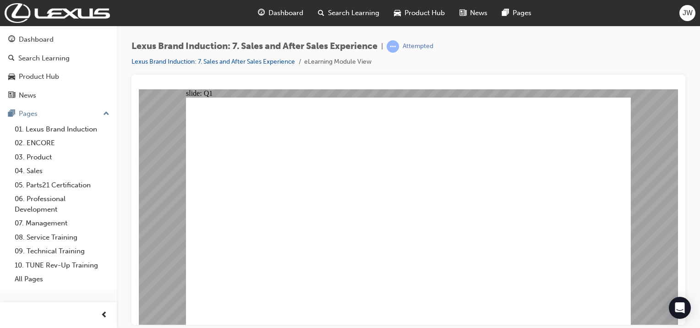
checkbox input "true"
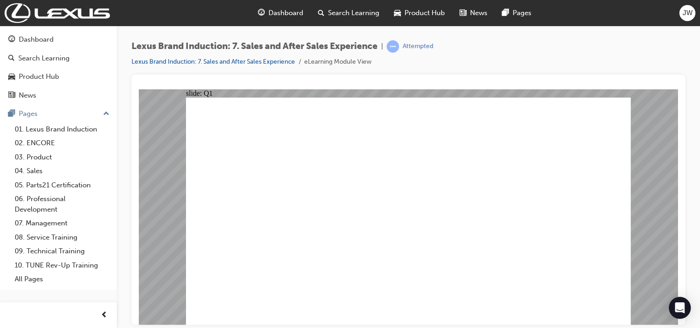
checkbox input "false"
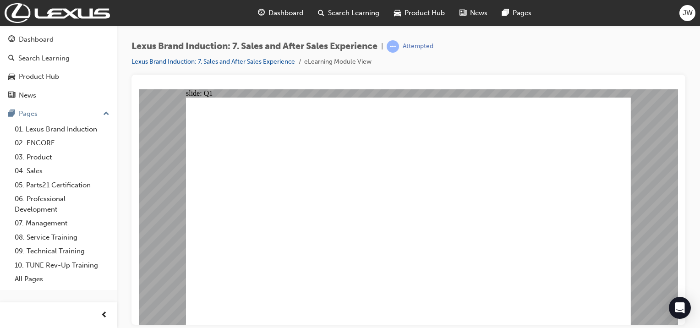
checkbox input "true"
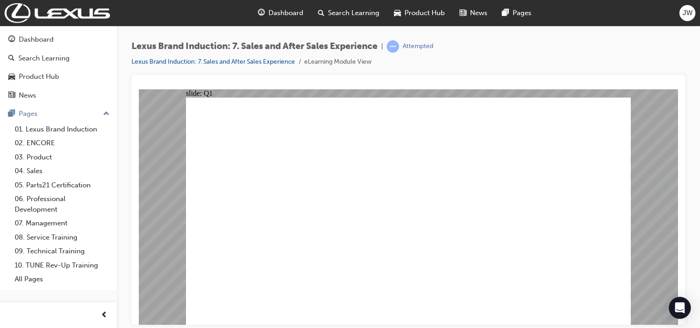
checkbox input "true"
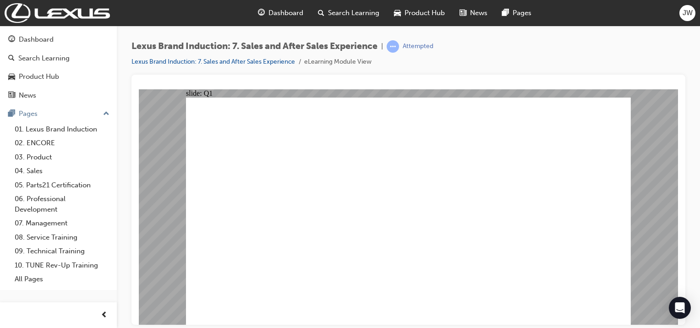
click at [139, 89] on image at bounding box center [139, 89] width 0 height 0
checkbox input "false"
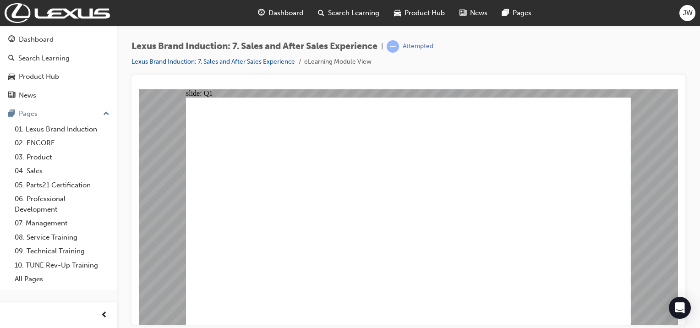
checkbox input "false"
checkbox input "true"
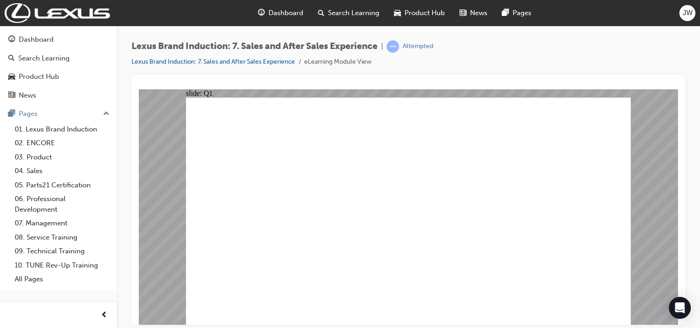
checkbox input "true"
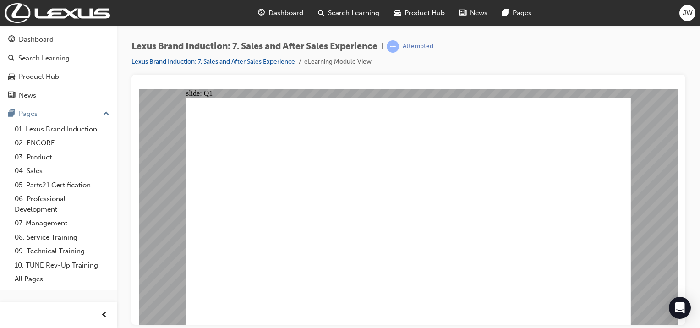
checkbox input "true"
checkbox input "false"
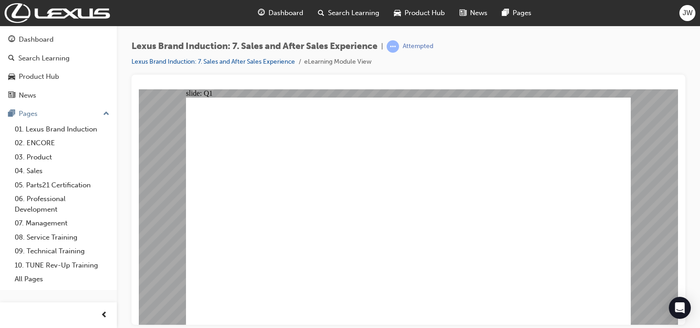
checkbox input "false"
click at [139, 89] on image at bounding box center [139, 89] width 0 height 0
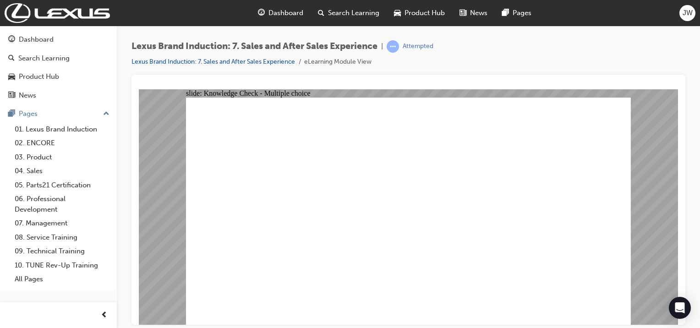
radio input "true"
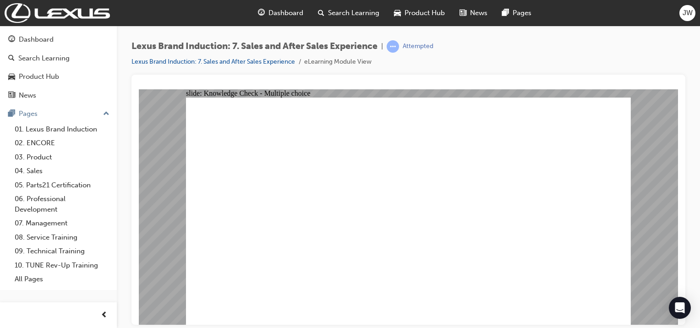
click at [139, 89] on image at bounding box center [139, 89] width 0 height 0
radio input "true"
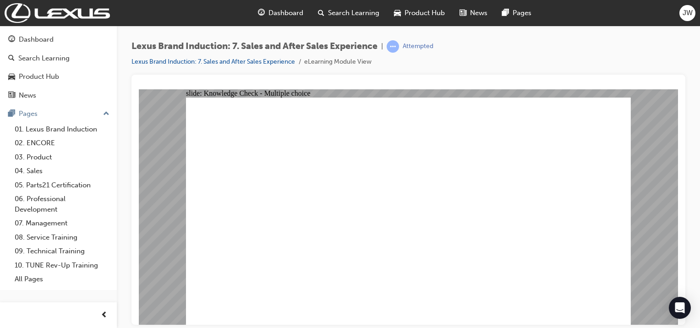
radio input "true"
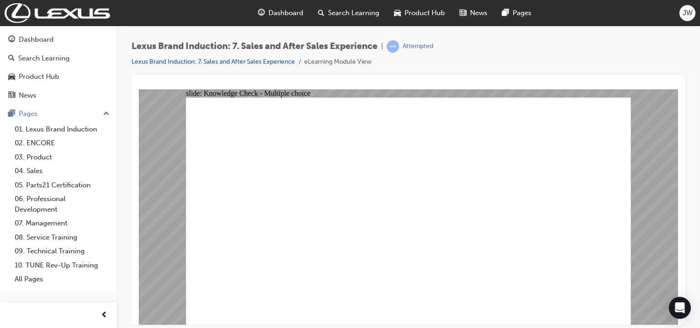
checkbox input "true"
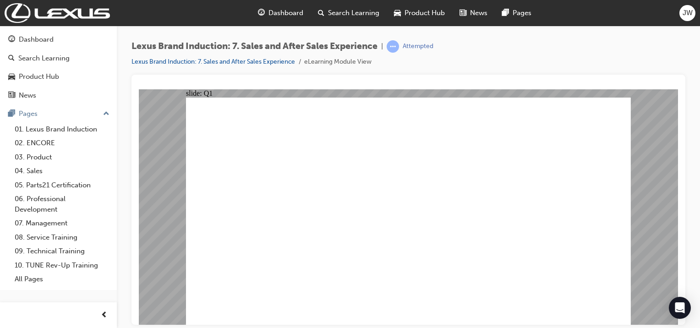
checkbox input "true"
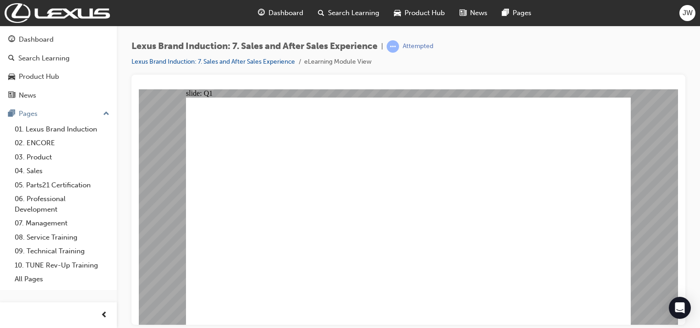
checkbox input "true"
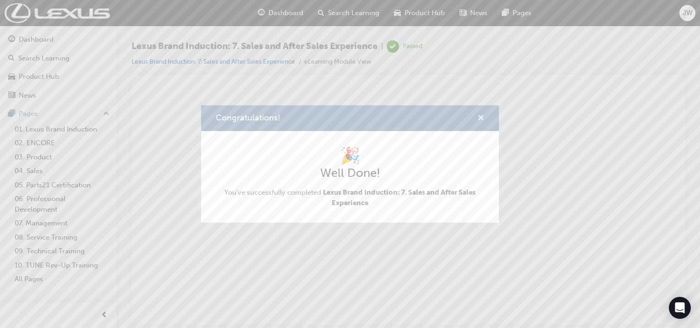
drag, startPoint x: 478, startPoint y: 119, endPoint x: 270, endPoint y: 28, distance: 226.4
click at [478, 119] on span "cross-icon" at bounding box center [481, 119] width 7 height 8
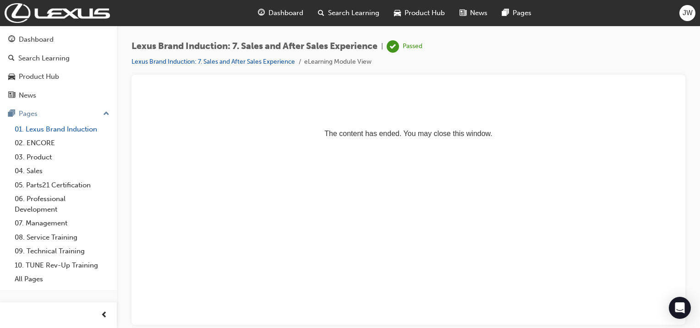
click at [62, 128] on link "01. Lexus Brand Induction" at bounding box center [62, 129] width 102 height 14
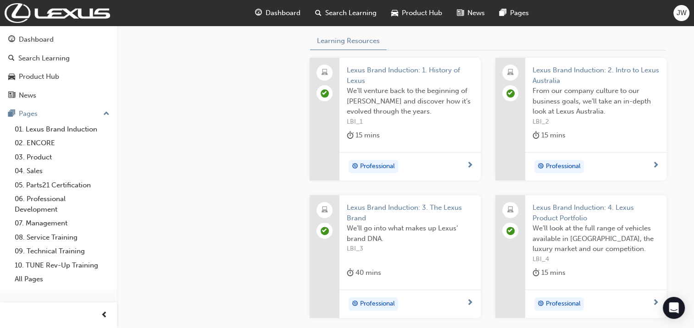
scroll to position [228, 0]
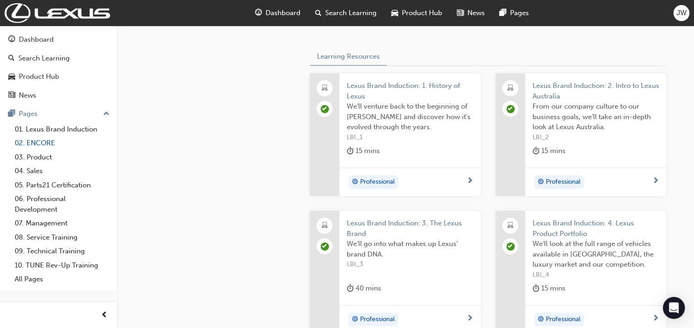
click at [51, 147] on link "02. ENCORE" at bounding box center [62, 143] width 102 height 14
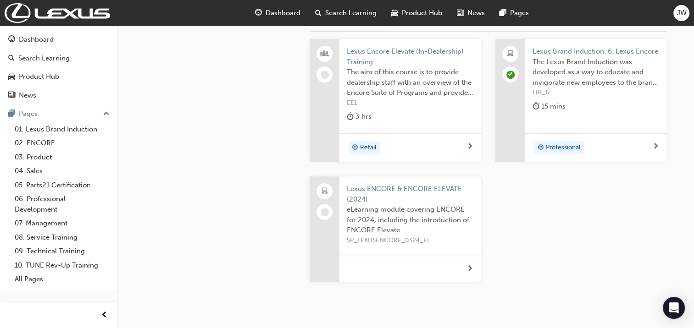
scroll to position [367, 0]
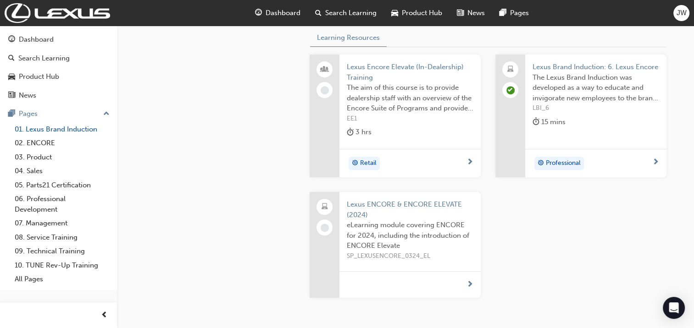
click at [44, 130] on link "01. Lexus Brand Induction" at bounding box center [62, 129] width 102 height 14
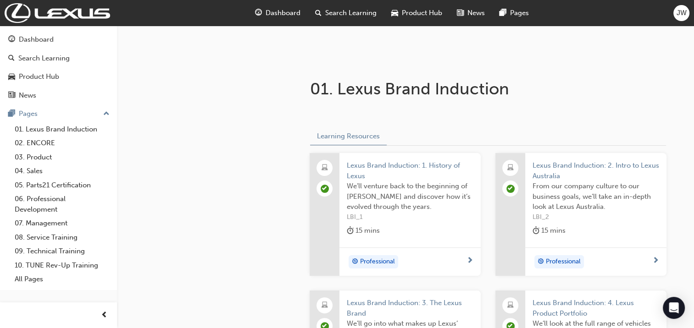
scroll to position [92, 0]
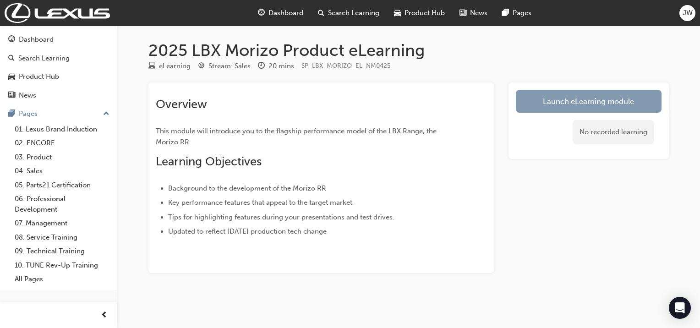
click at [525, 105] on link "Launch eLearning module" at bounding box center [589, 101] width 146 height 23
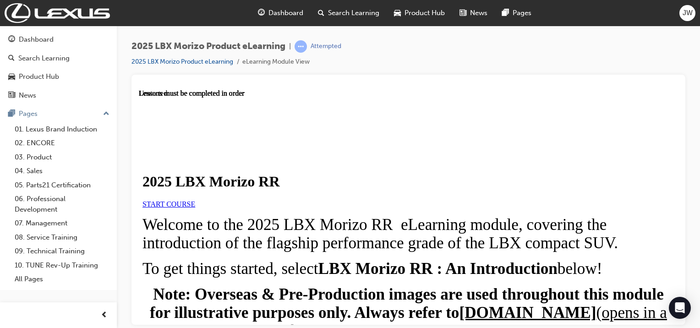
click at [195, 208] on link "START COURSE" at bounding box center [169, 204] width 53 height 8
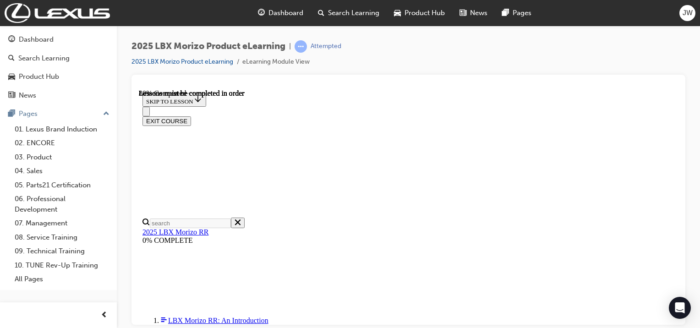
scroll to position [921, 0]
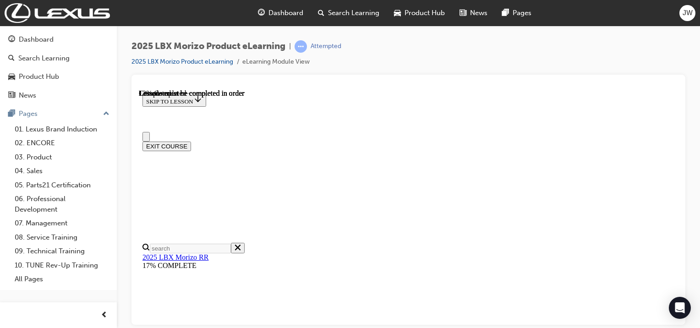
scroll to position [80, 0]
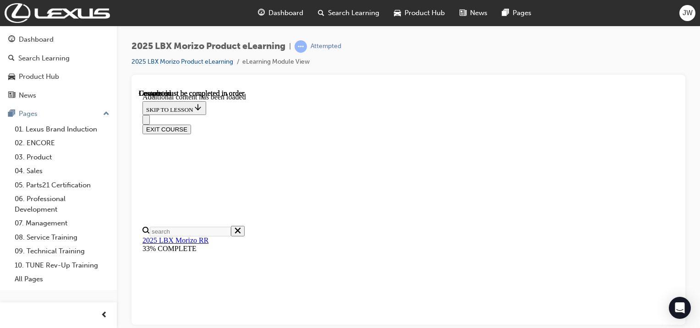
scroll to position [1475, 0]
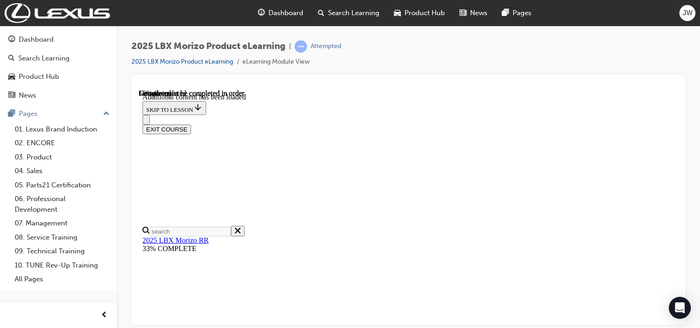
scroll to position [720, 26]
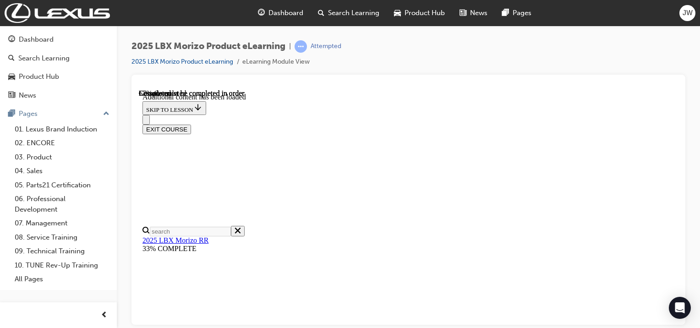
scroll to position [686, 26]
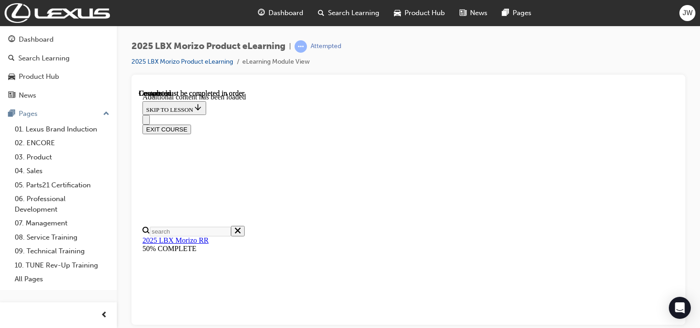
drag, startPoint x: 469, startPoint y: 302, endPoint x: 424, endPoint y: 156, distance: 153.0
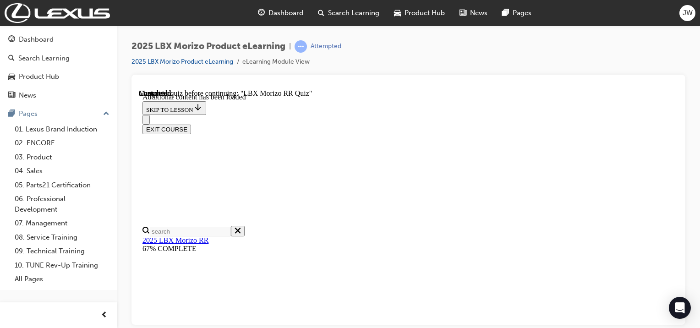
scroll to position [270, 0]
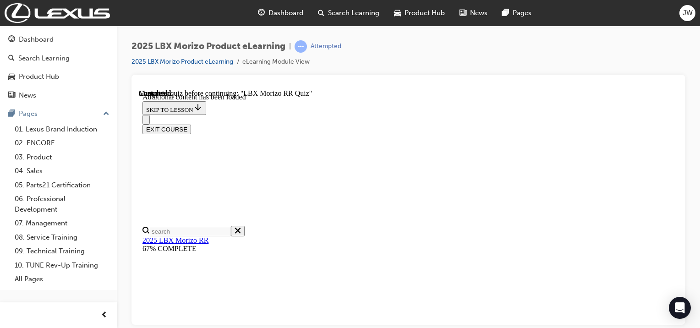
radio input "true"
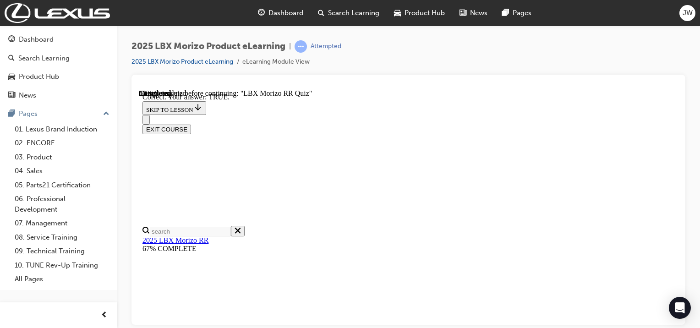
radio input "true"
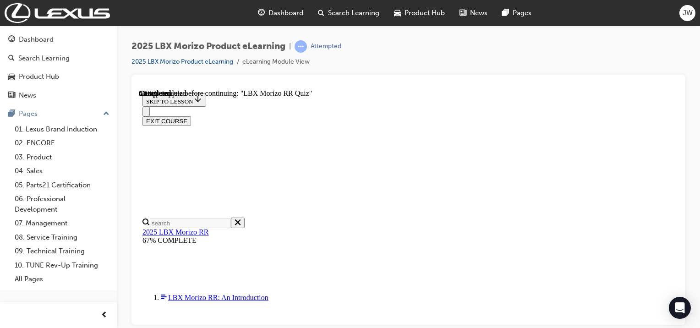
scroll to position [120, 0]
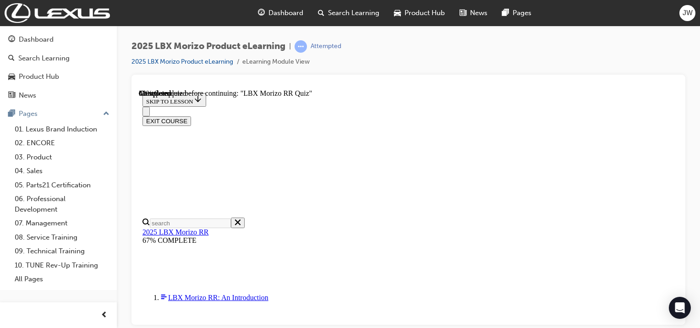
radio input "true"
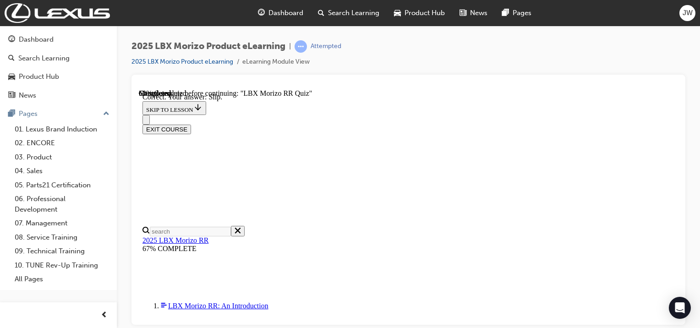
scroll to position [385, 0]
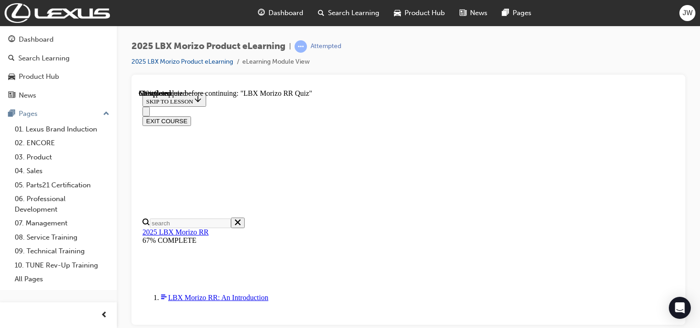
scroll to position [279, 0]
radio input "true"
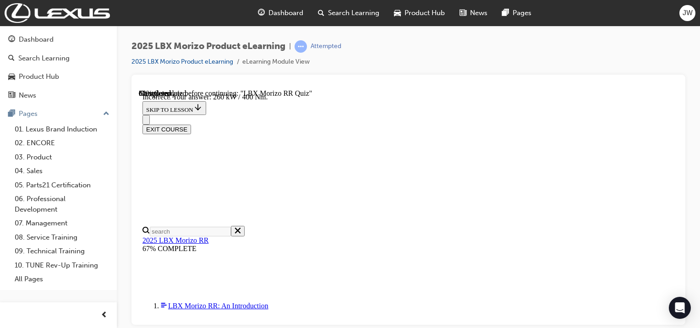
scroll to position [280, 0]
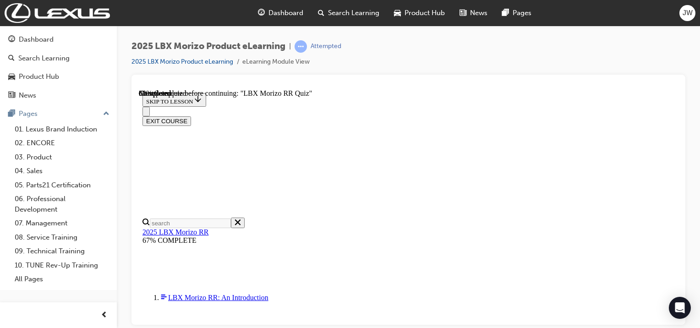
scroll to position [141, 0]
radio input "true"
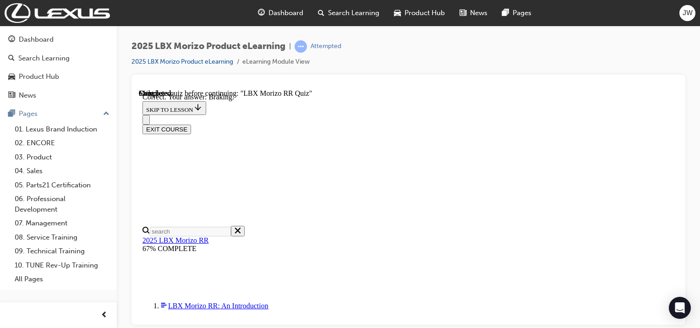
scroll to position [248, 0]
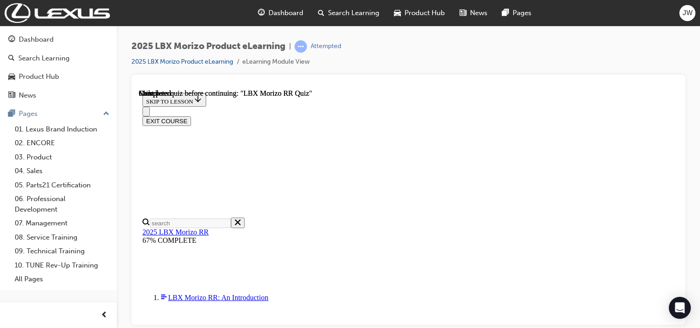
scroll to position [176, 0]
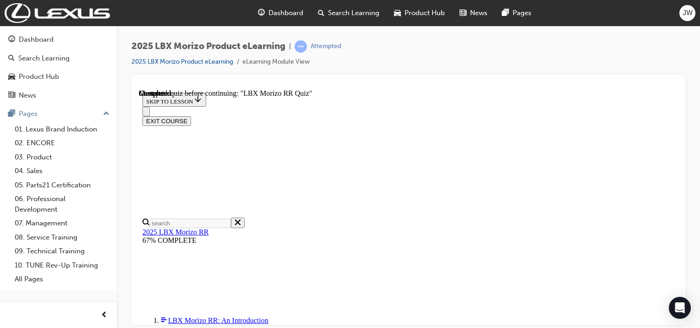
scroll to position [46, 0]
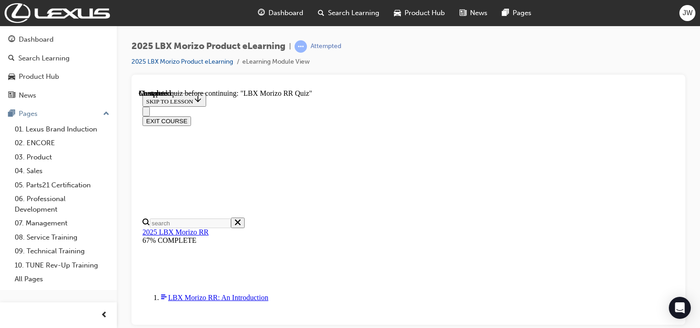
radio input "true"
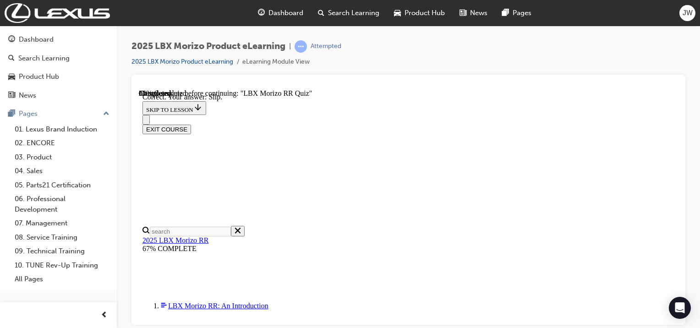
radio input "true"
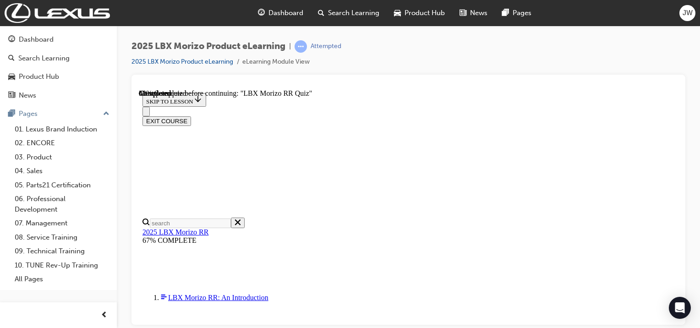
radio input "true"
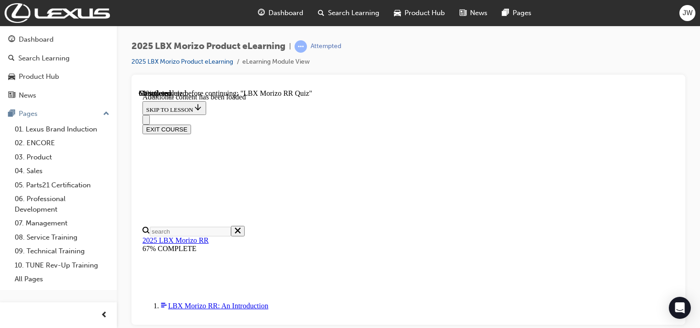
radio input "true"
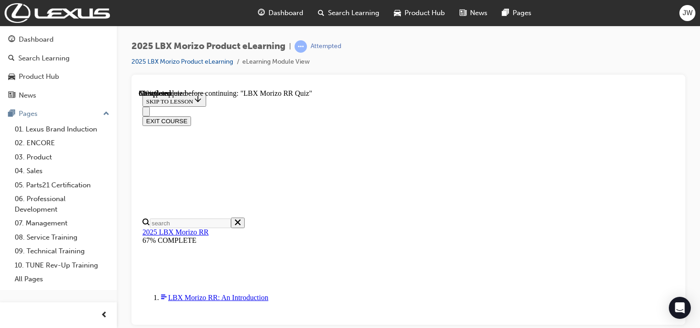
radio input "true"
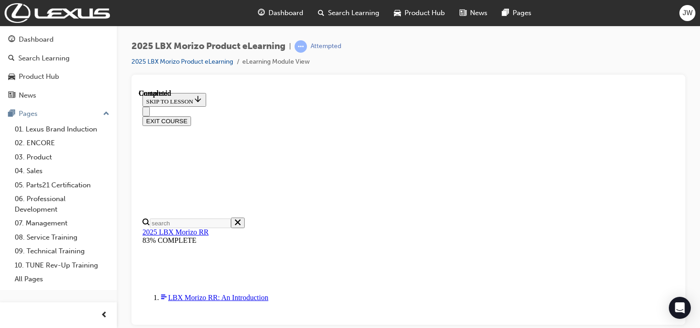
click at [191, 116] on button "EXIT COURSE" at bounding box center [167, 121] width 49 height 10
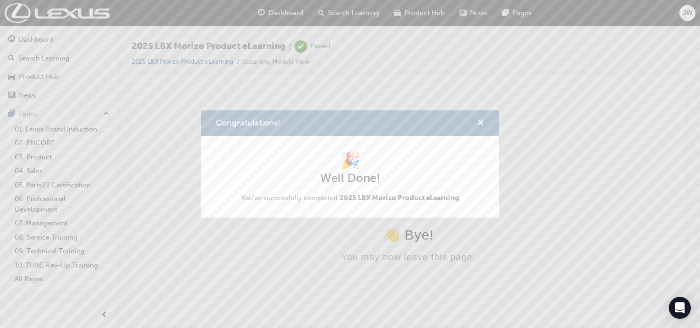
click at [483, 124] on span "cross-icon" at bounding box center [481, 124] width 7 height 8
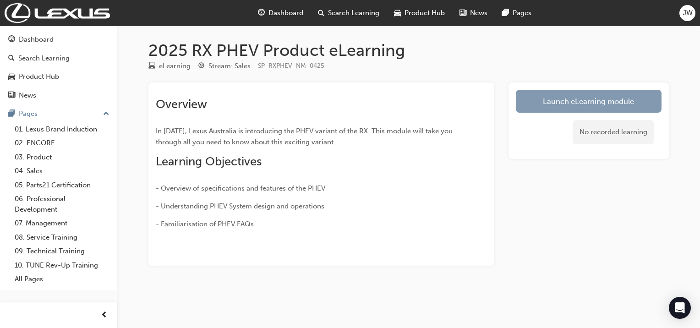
click at [600, 92] on link "Launch eLearning module" at bounding box center [589, 101] width 146 height 23
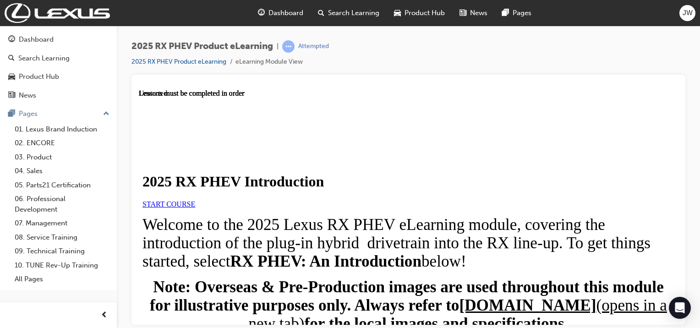
drag, startPoint x: 182, startPoint y: 275, endPoint x: 187, endPoint y: 281, distance: 8.8
drag, startPoint x: 187, startPoint y: 281, endPoint x: 139, endPoint y: 232, distance: 69.0
click at [143, 208] on div at bounding box center [409, 208] width 532 height 0
click at [195, 208] on link "START COURSE" at bounding box center [169, 204] width 53 height 8
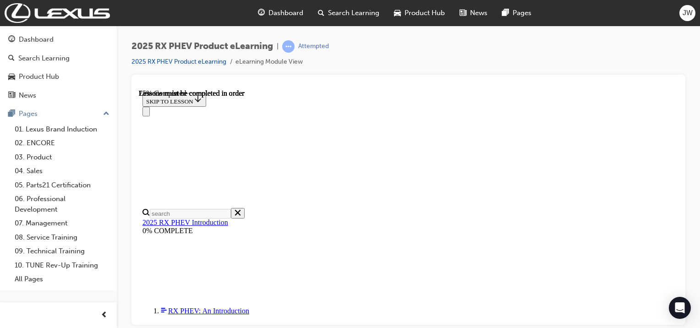
scroll to position [738, 0]
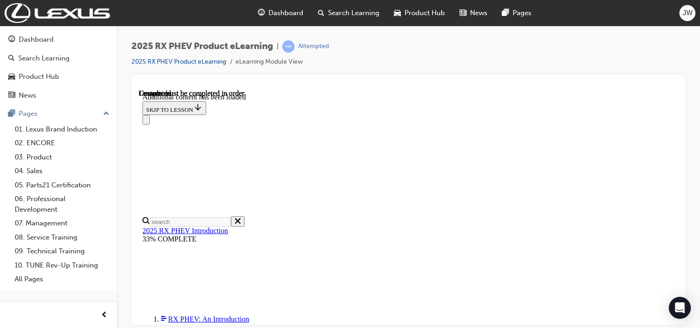
scroll to position [1159, 0]
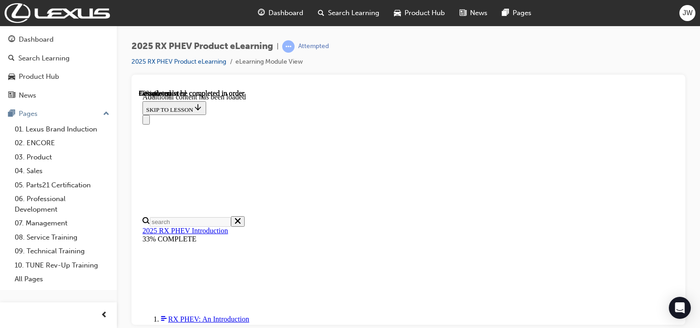
click at [691, 270] on div "2025 RX PHEV Product eLearning | Attempted 2025 RX PHEV Product eLearning eLear…" at bounding box center [409, 166] width 584 height 280
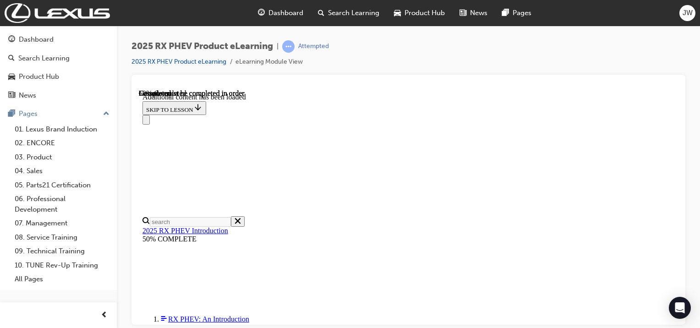
scroll to position [490, 0]
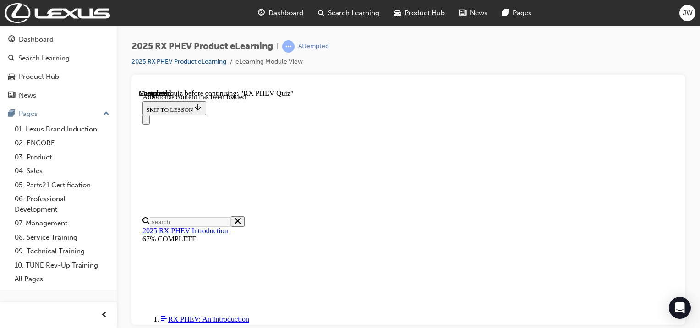
scroll to position [811, 0]
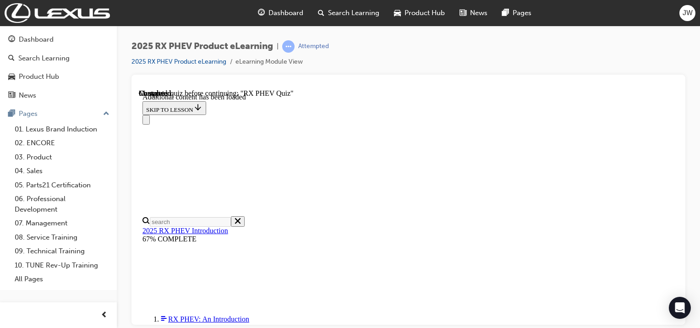
scroll to position [169, 0]
radio input "true"
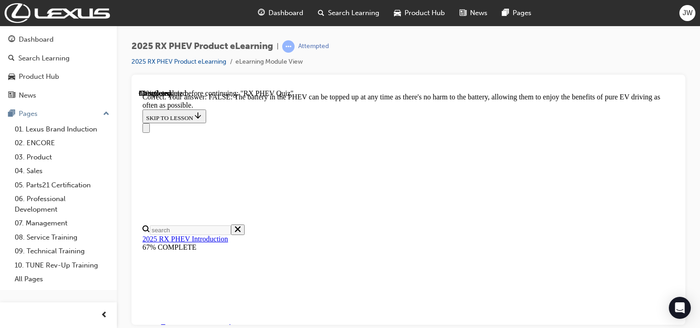
scroll to position [228, 0]
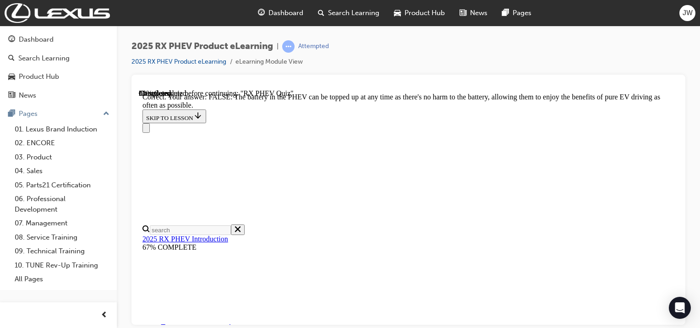
radio input "true"
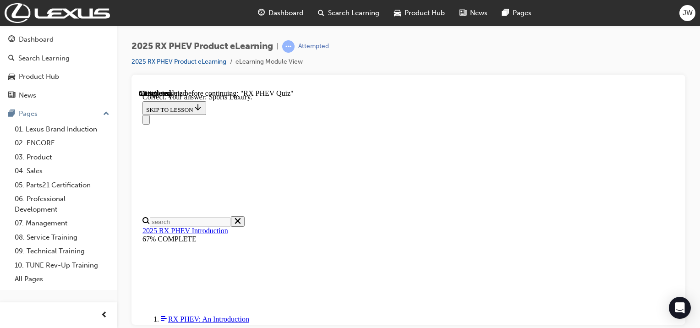
scroll to position [258, 0]
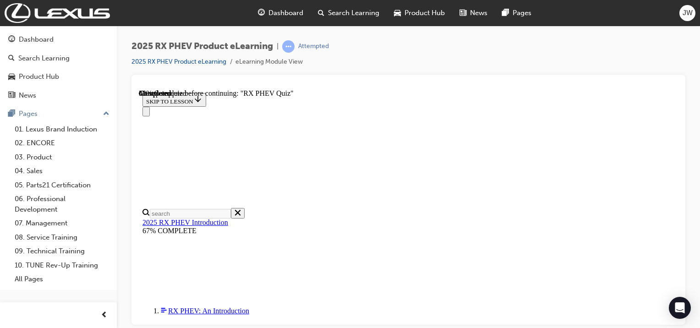
scroll to position [92, 0]
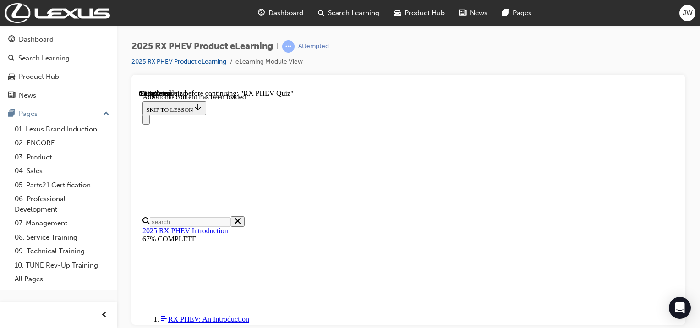
scroll to position [561, 0]
drag, startPoint x: 484, startPoint y: 262, endPoint x: 530, endPoint y: 264, distance: 46.3
drag, startPoint x: 530, startPoint y: 264, endPoint x: 568, endPoint y: 260, distance: 38.2
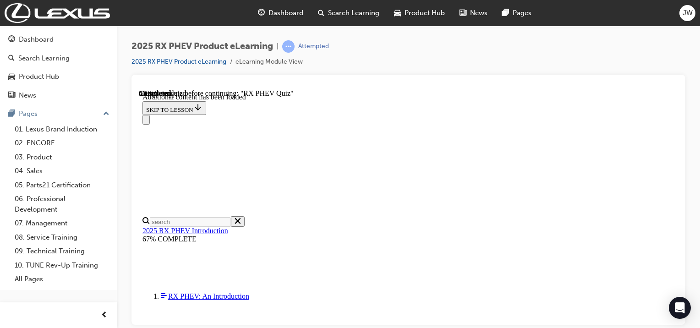
scroll to position [699, 0]
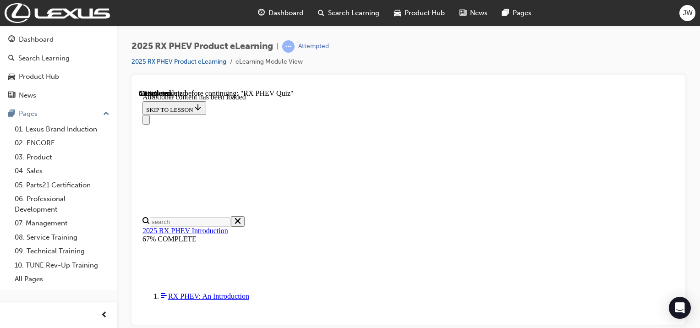
radio input "true"
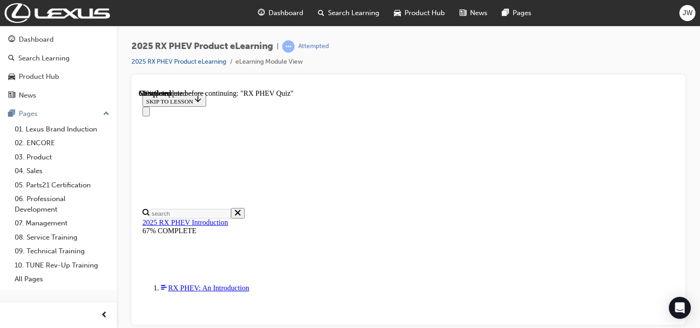
scroll to position [92, 0]
radio input "true"
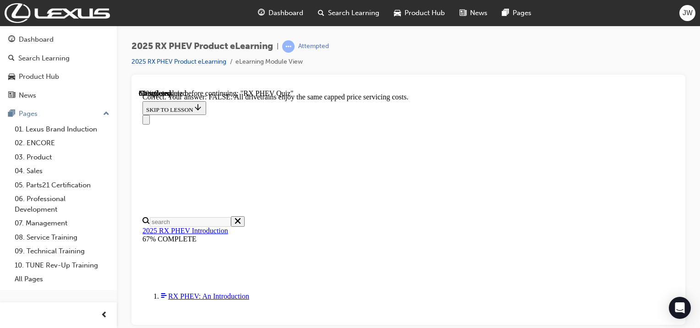
scroll to position [219, 0]
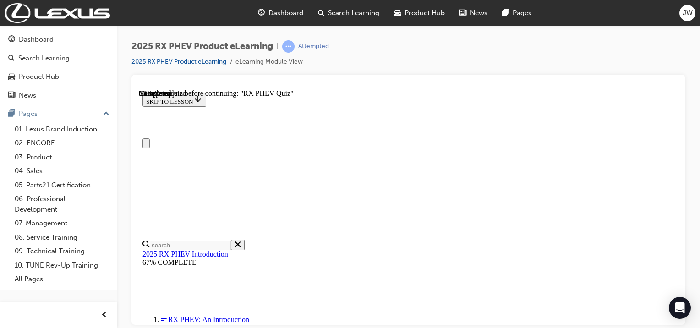
scroll to position [92, 0]
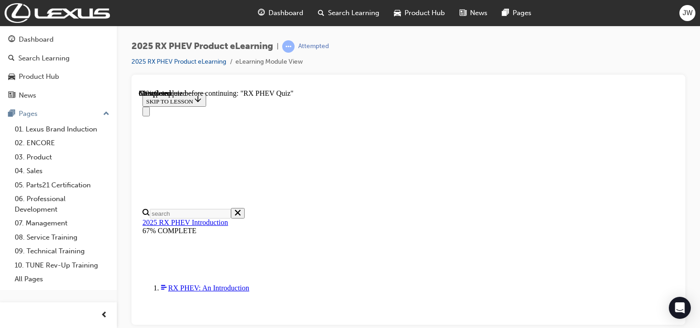
radio input "true"
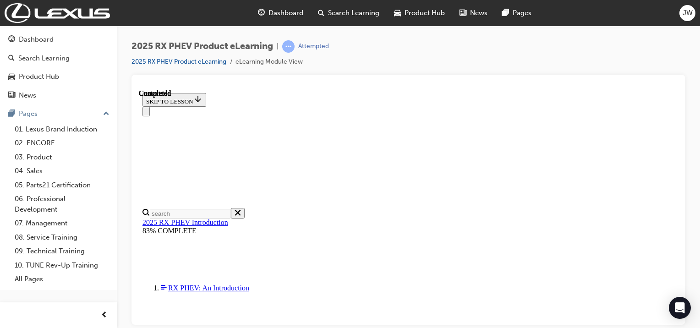
scroll to position [268, 0]
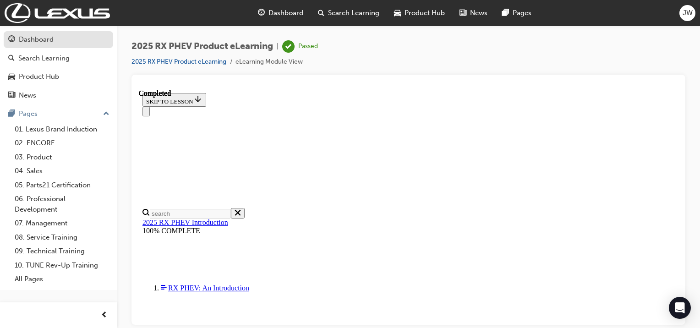
click at [37, 40] on div "Dashboard" at bounding box center [36, 39] width 35 height 11
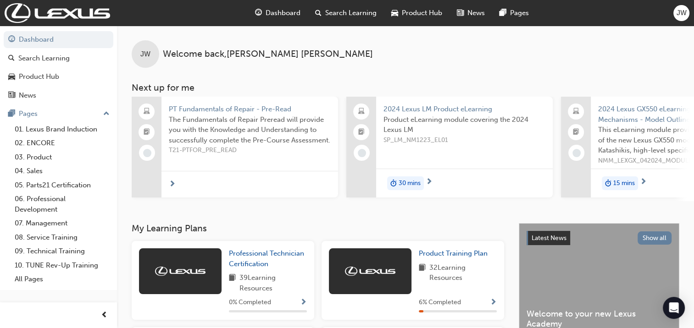
click at [268, 12] on span "Dashboard" at bounding box center [282, 13] width 35 height 11
click at [79, 12] on img at bounding box center [57, 13] width 105 height 20
